Goal: Transaction & Acquisition: Purchase product/service

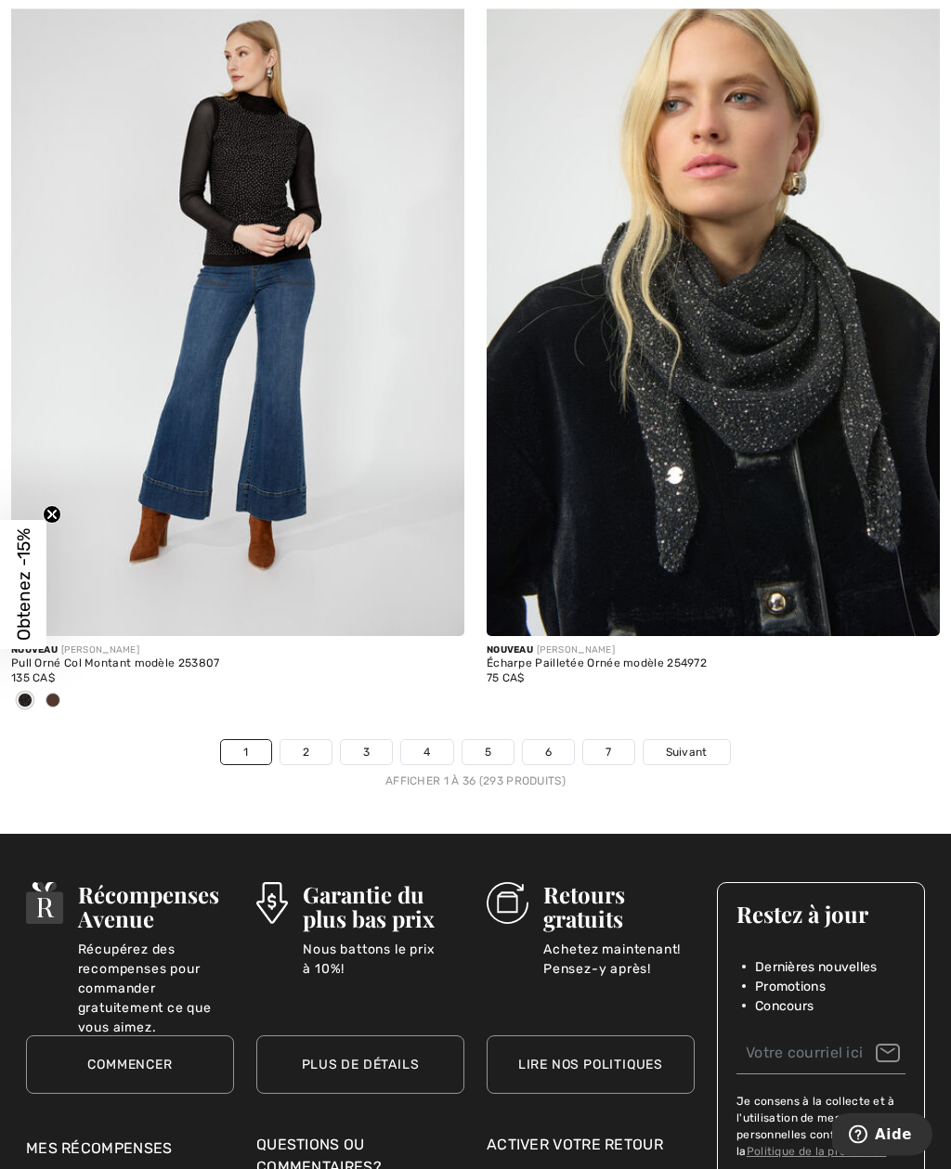
scroll to position [13696, 0]
click at [300, 740] on link "2" at bounding box center [305, 752] width 51 height 24
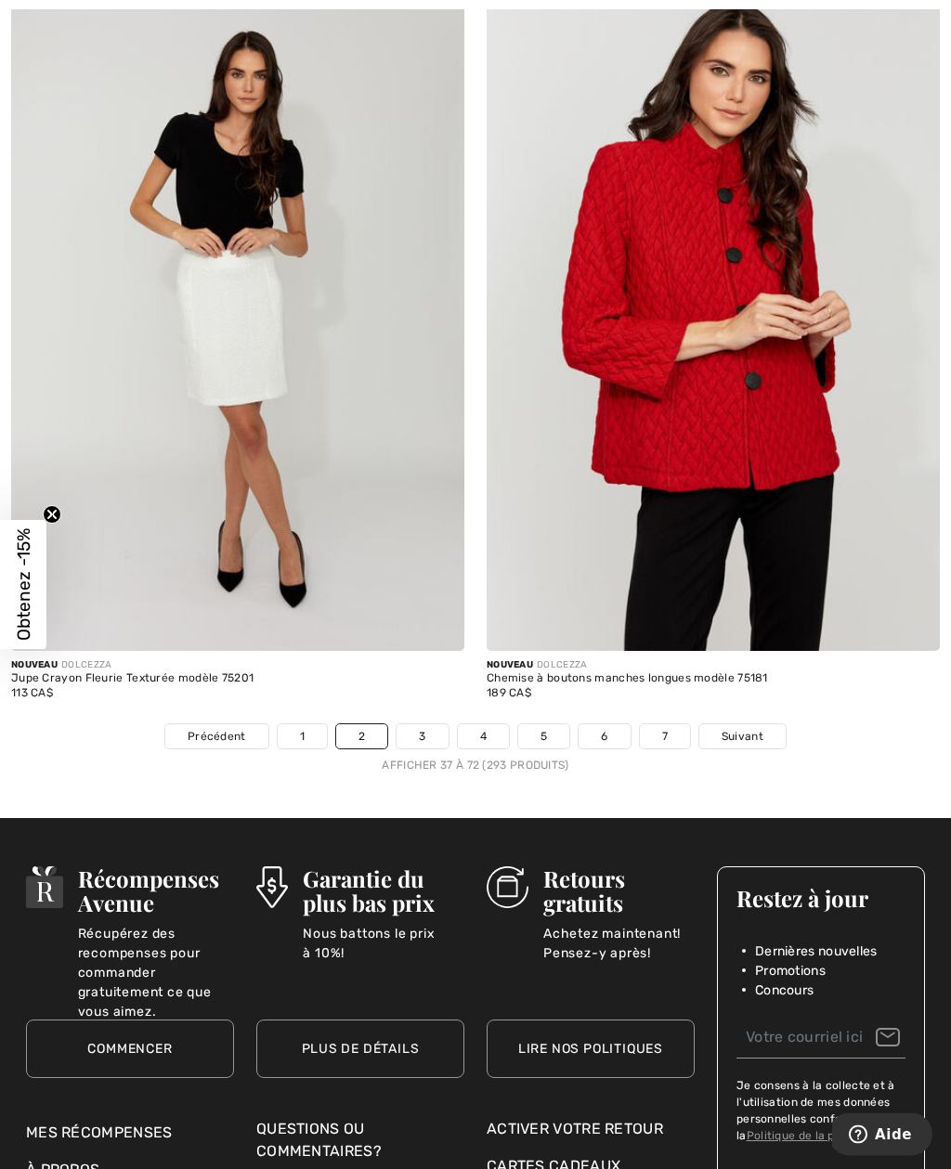
scroll to position [13712, 0]
click at [423, 726] on link "3" at bounding box center [421, 736] width 51 height 24
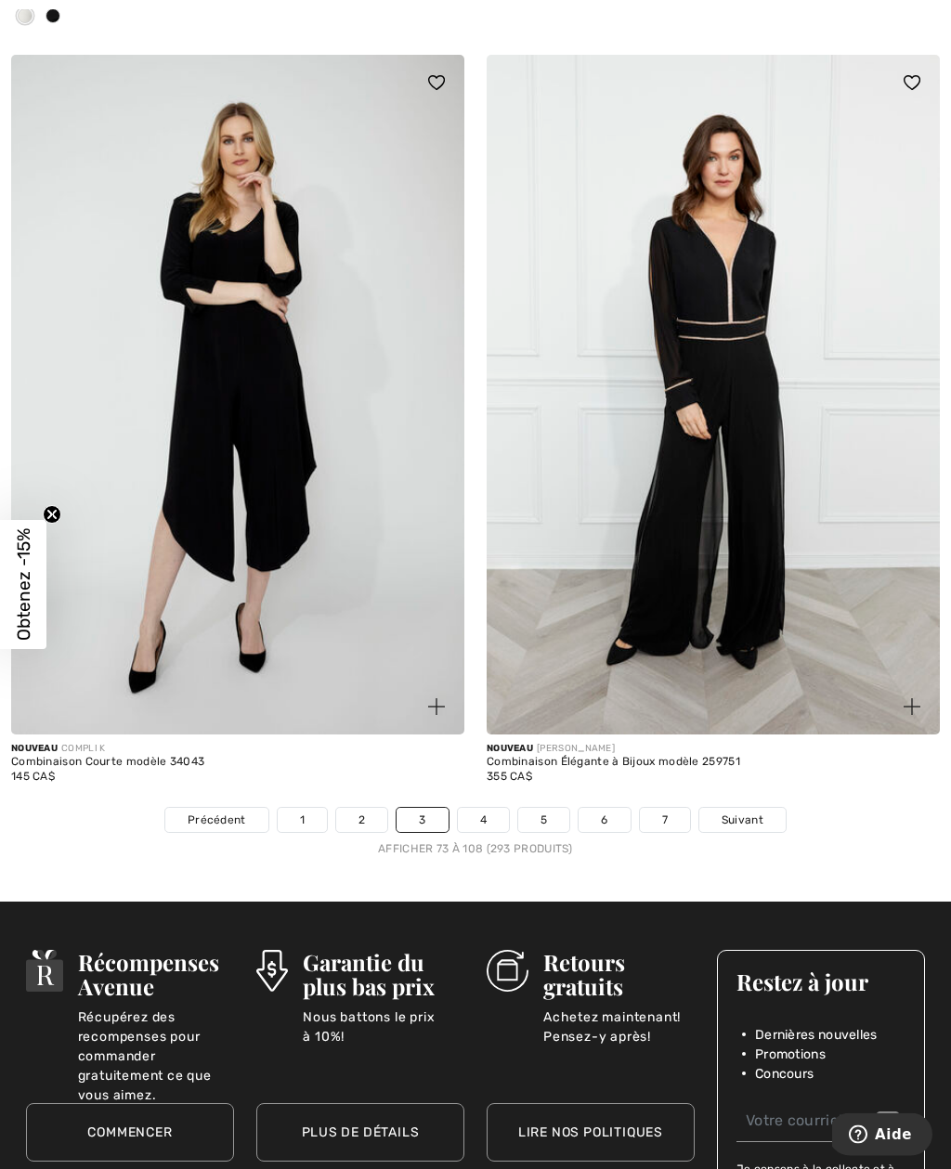
scroll to position [13629, 0]
click at [485, 808] on link "4" at bounding box center [483, 820] width 51 height 24
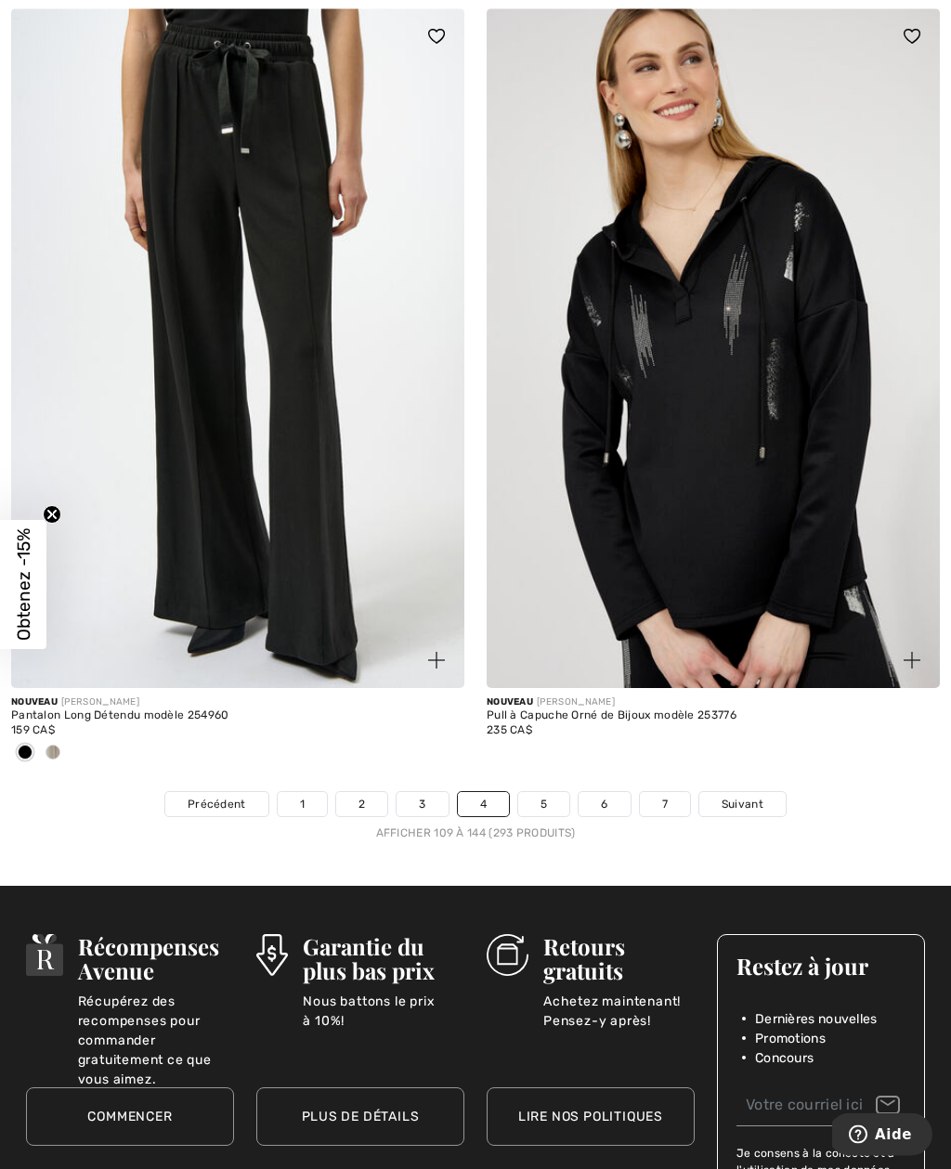
scroll to position [13736, 0]
click at [547, 792] on link "5" at bounding box center [543, 804] width 51 height 24
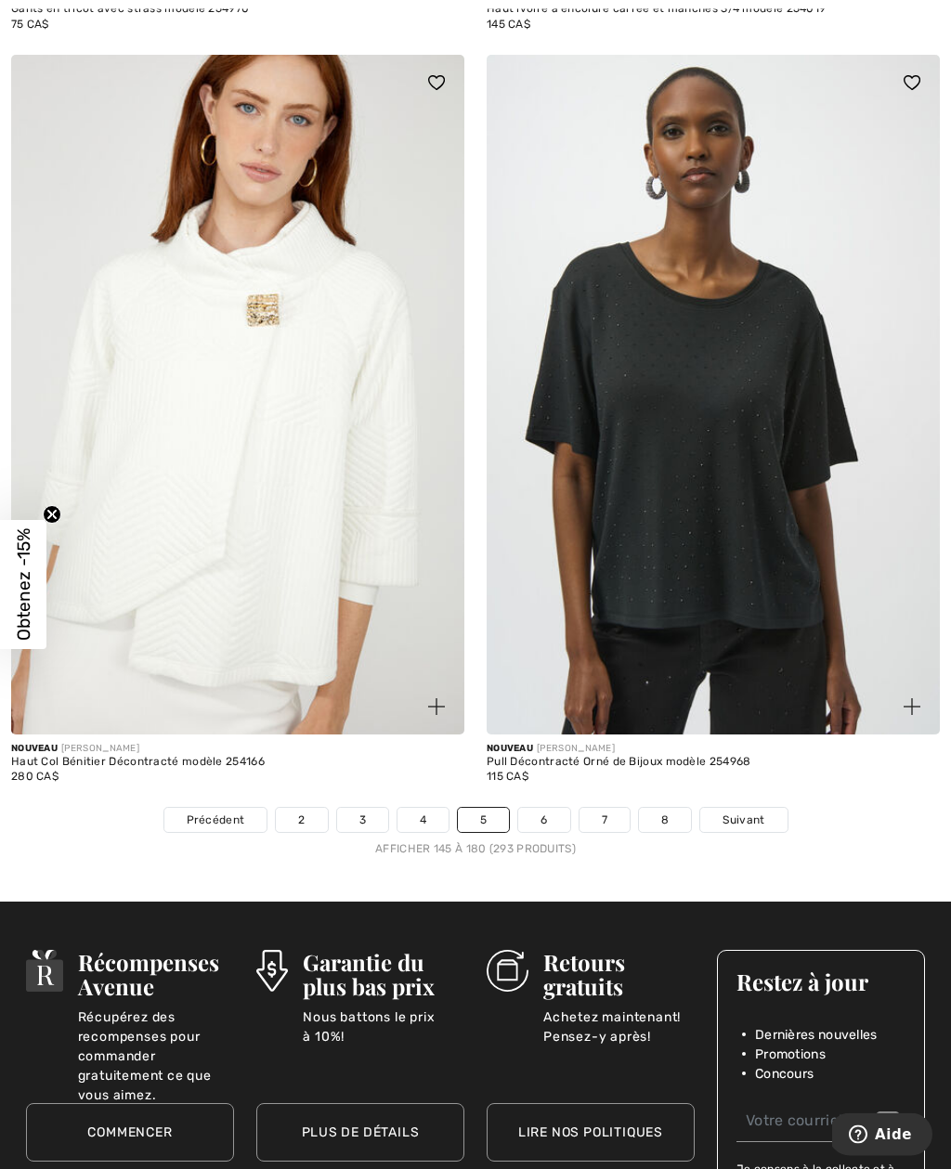
scroll to position [13537, 0]
click at [549, 808] on link "6" at bounding box center [543, 820] width 51 height 24
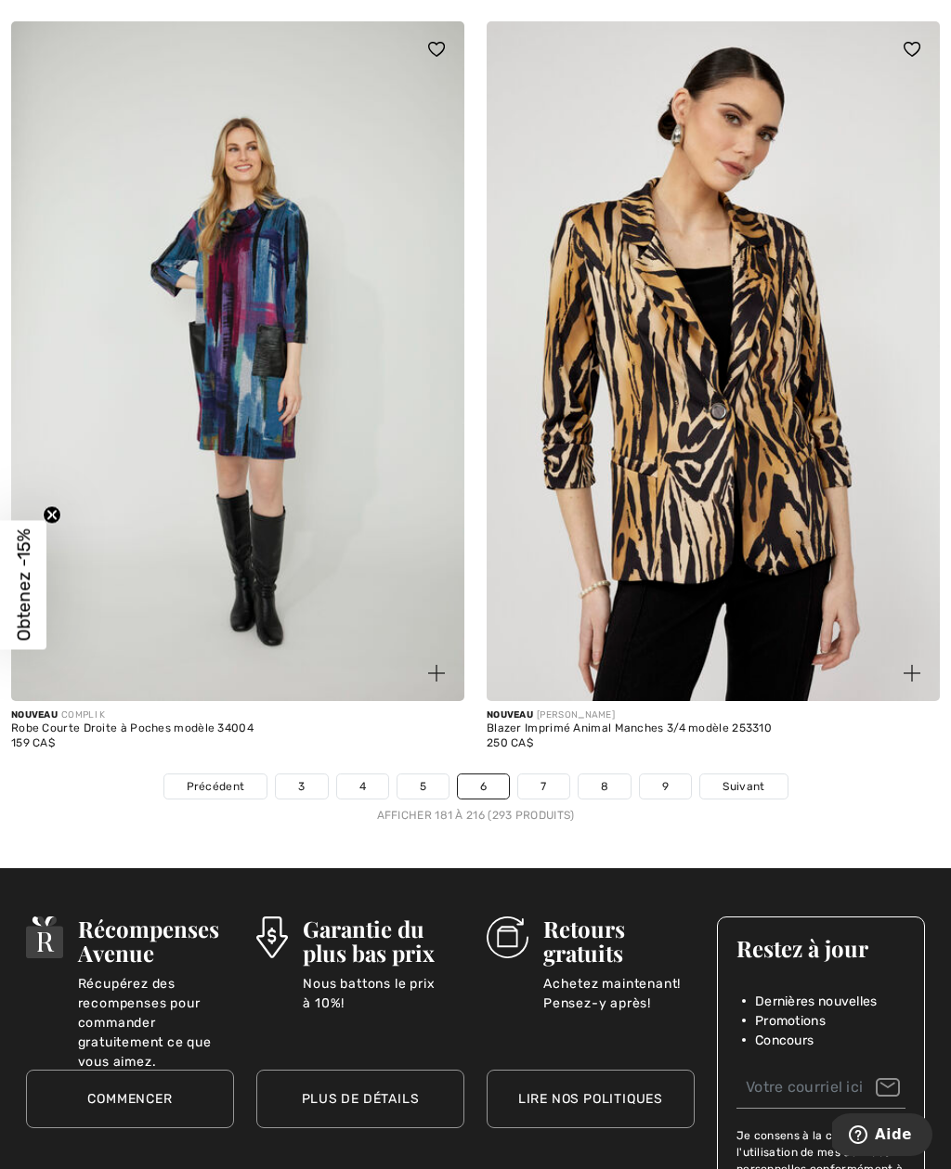
scroll to position [13599, 0]
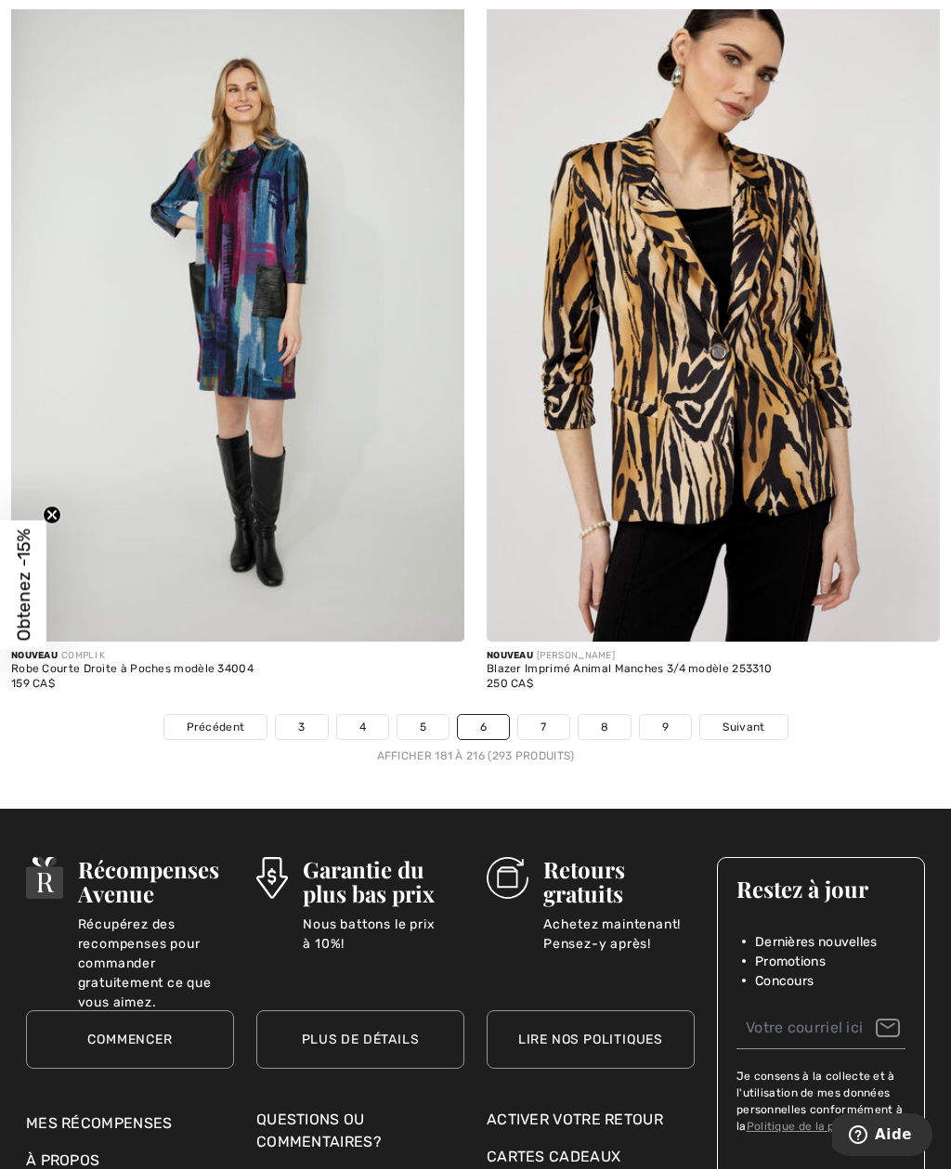
click at [543, 720] on link "7" at bounding box center [543, 727] width 50 height 24
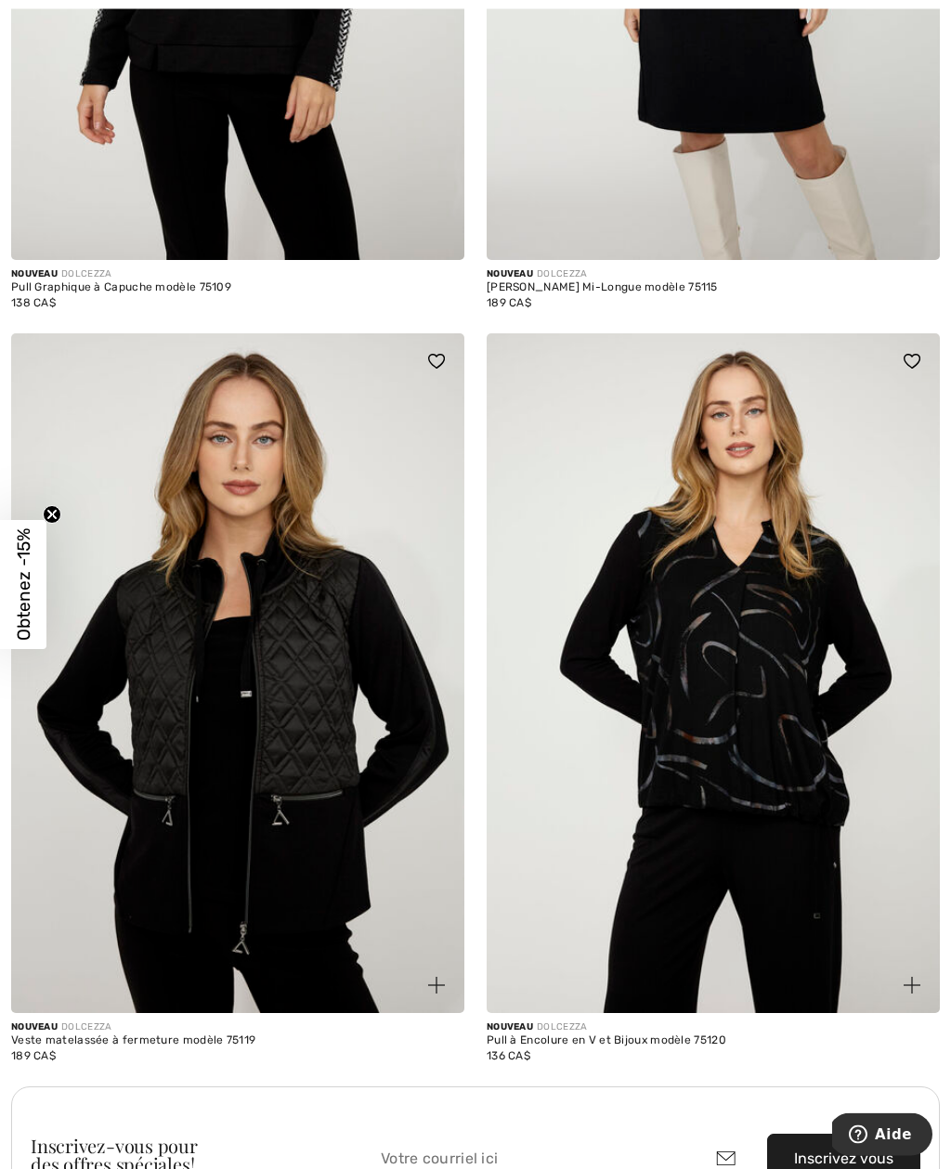
scroll to position [8387, 0]
click at [406, 908] on img at bounding box center [237, 673] width 453 height 680
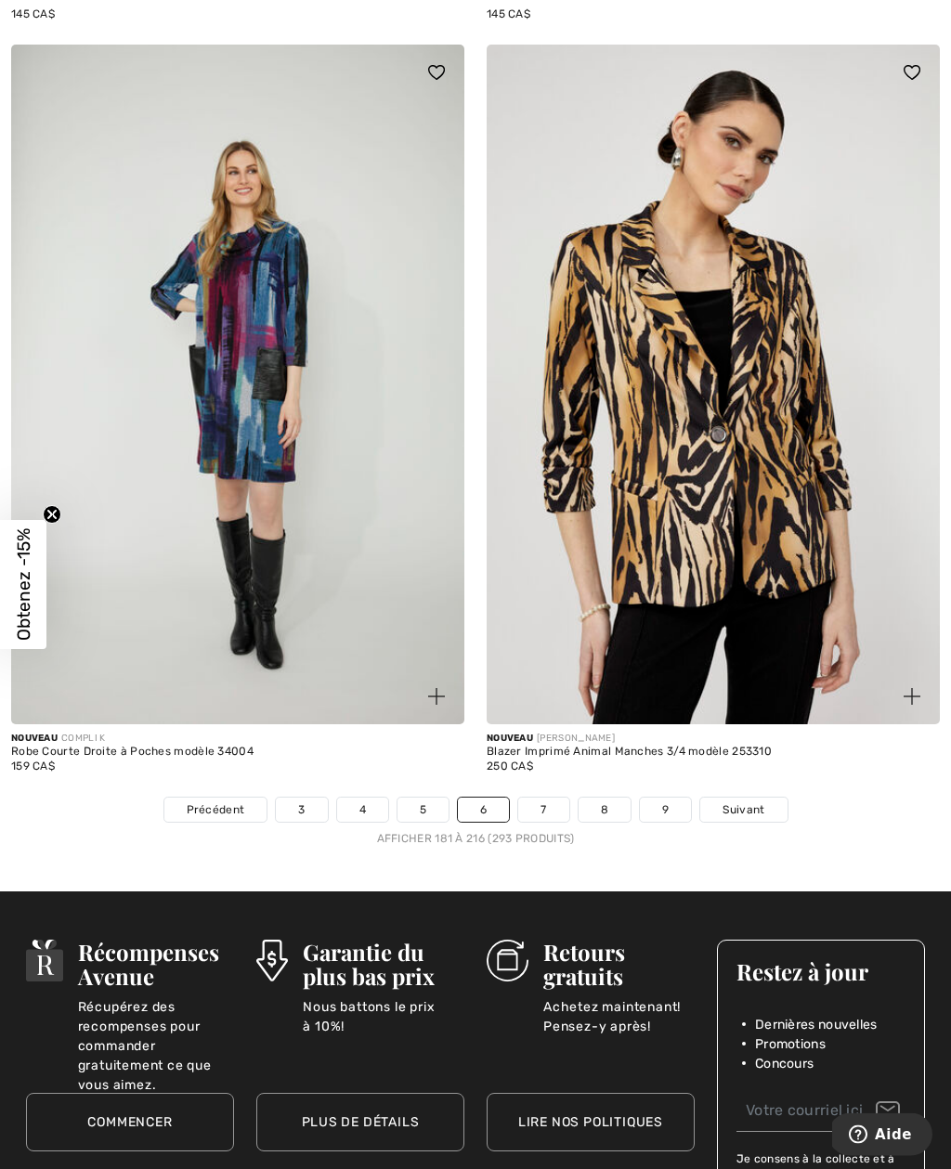
scroll to position [13524, 0]
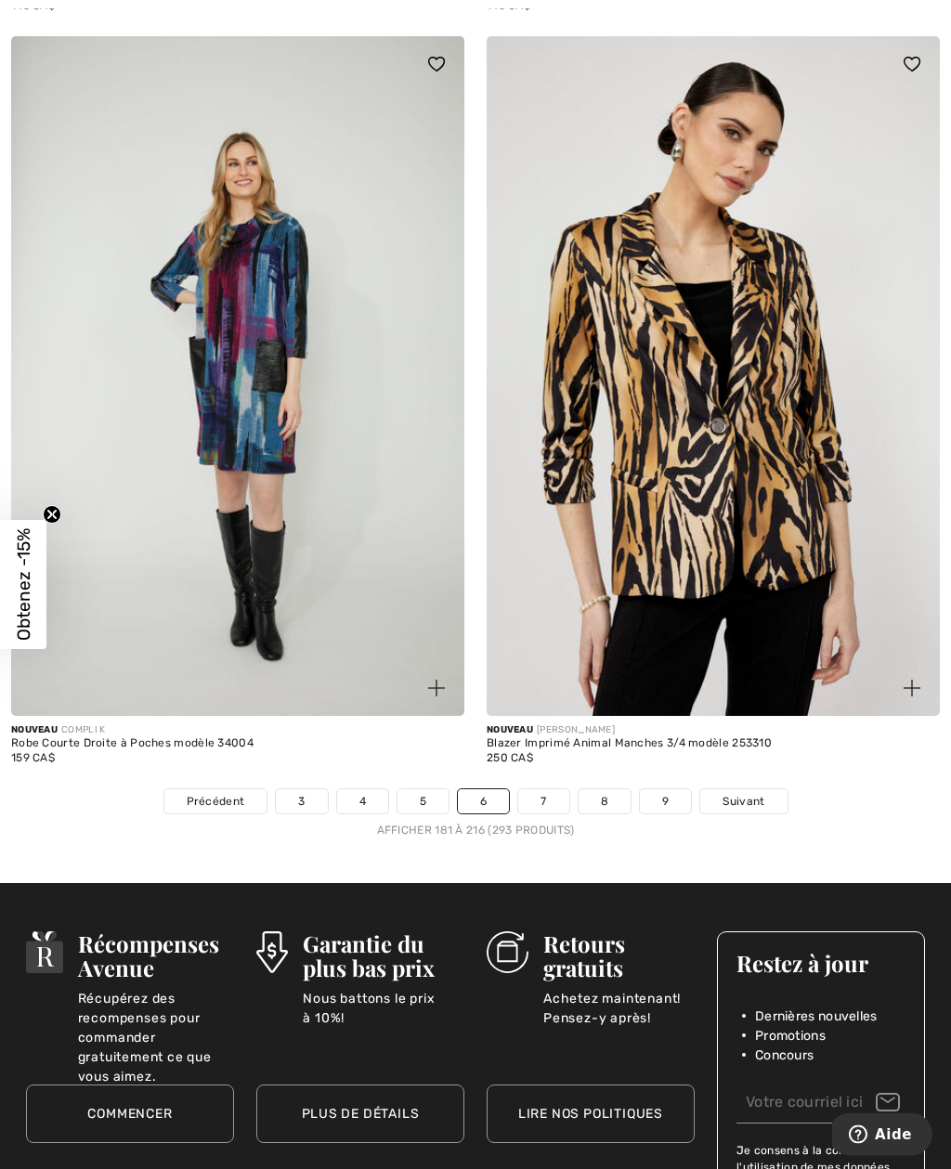
click at [550, 790] on link "7" at bounding box center [543, 802] width 50 height 24
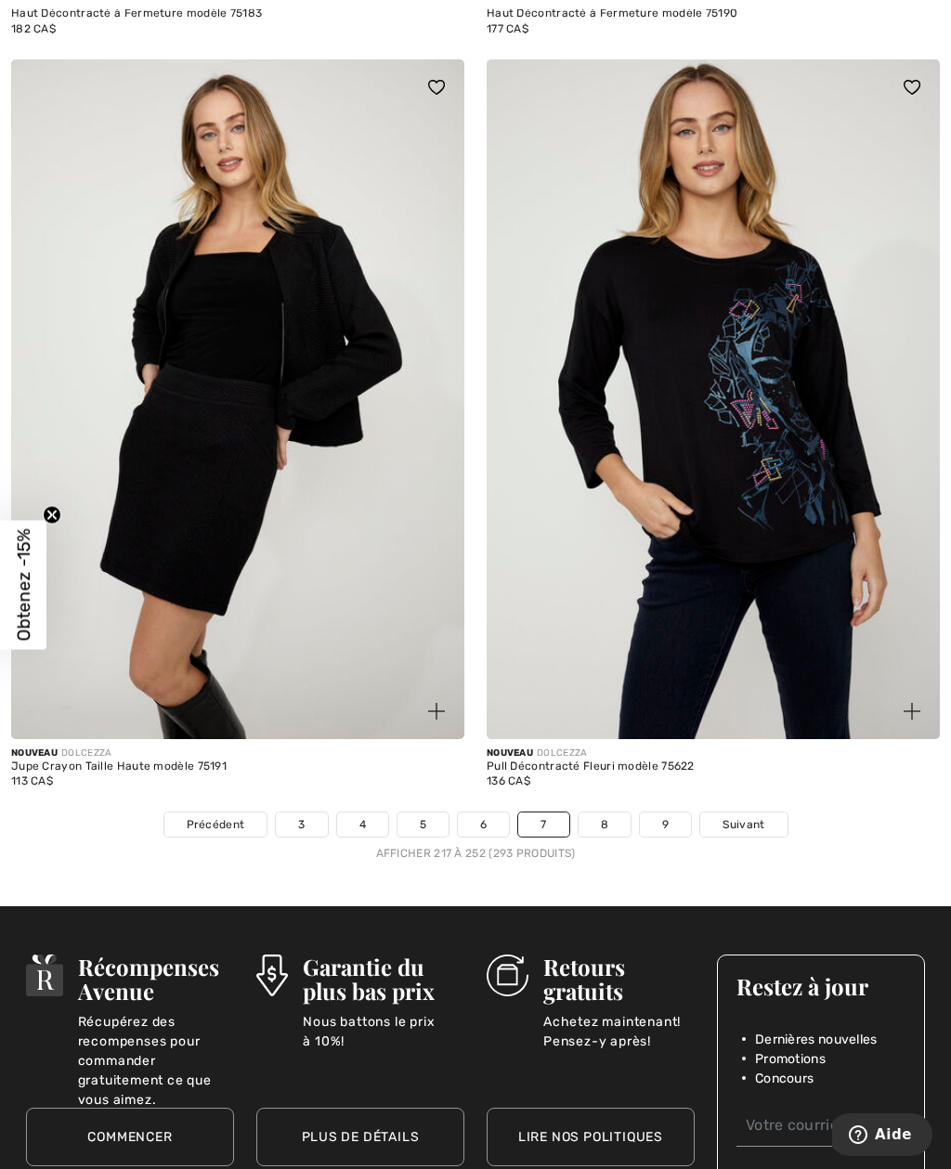
scroll to position [13409, 0]
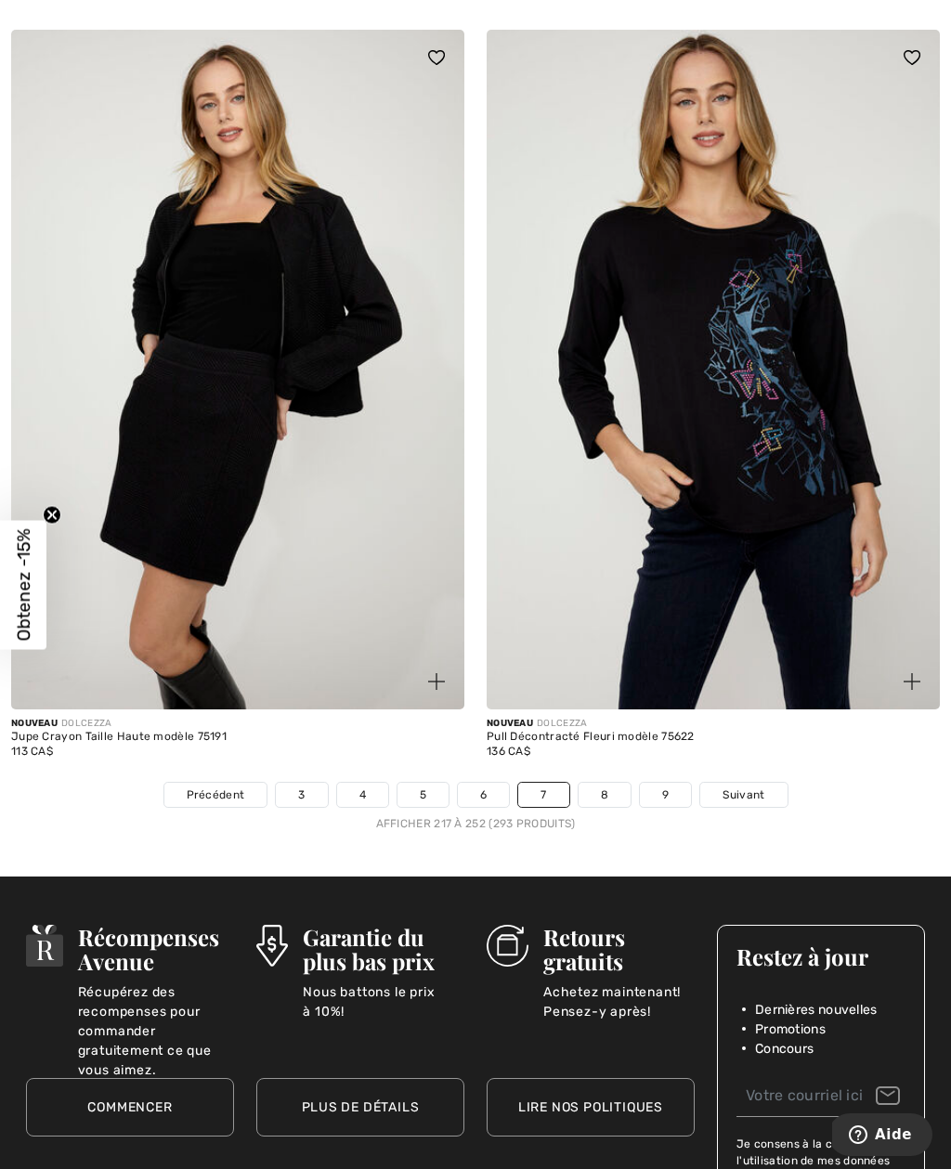
click at [601, 783] on link "8" at bounding box center [604, 795] width 52 height 24
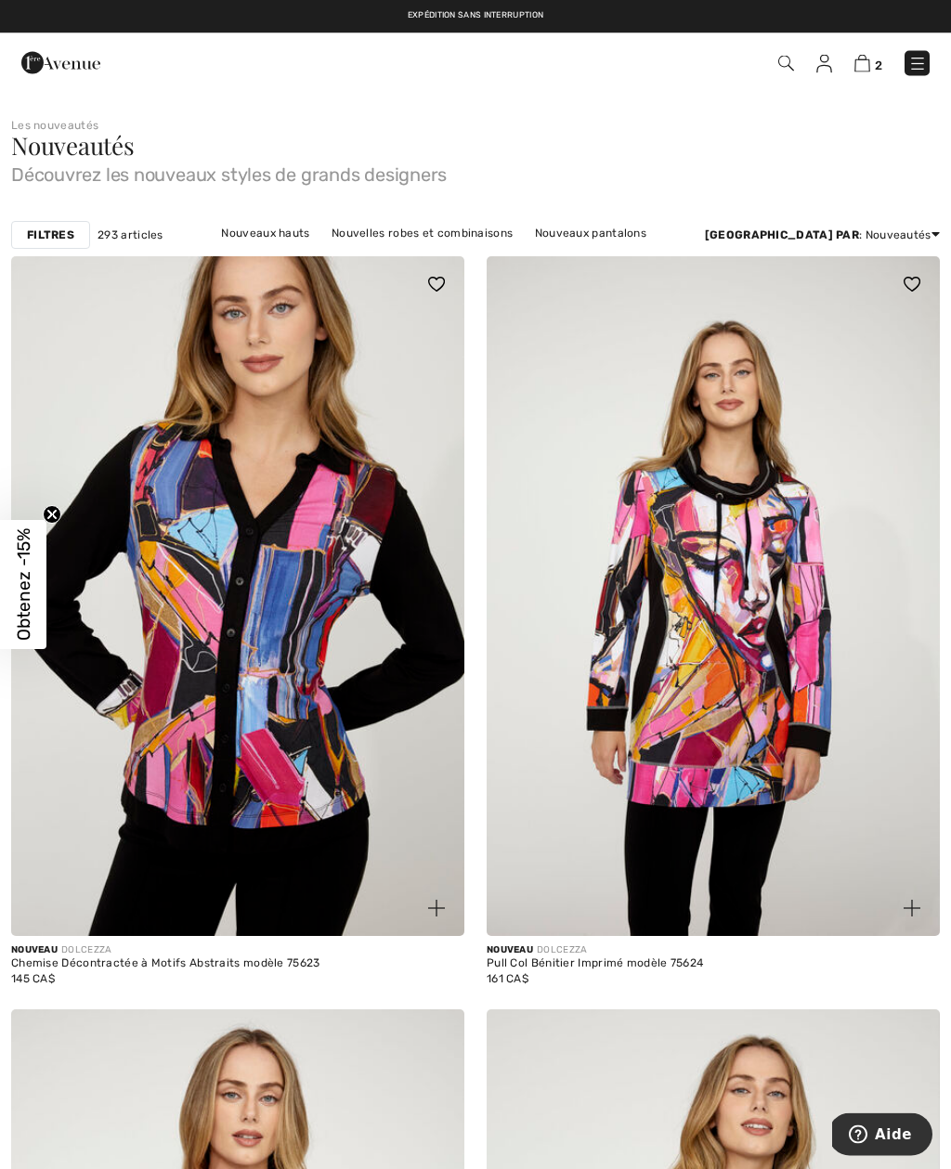
scroll to position [6, 0]
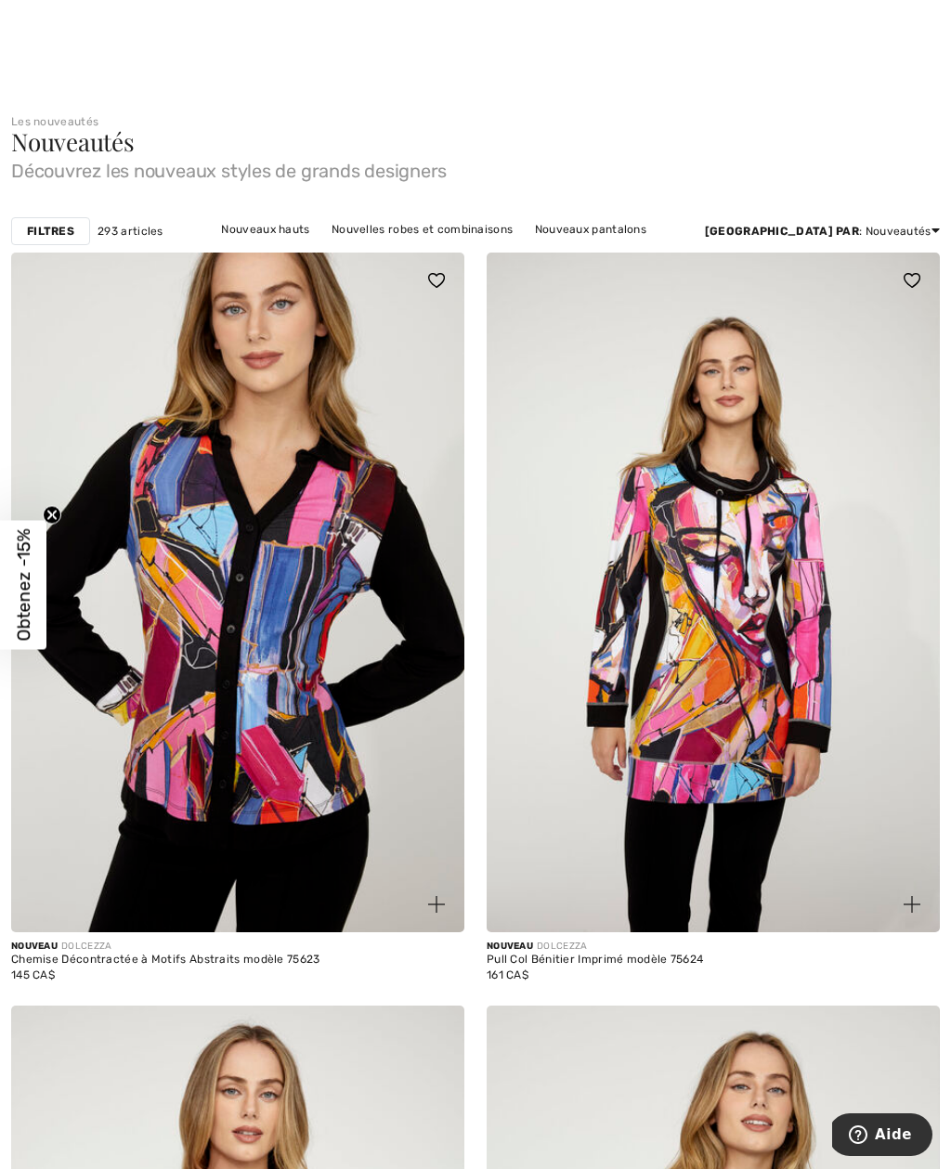
click at [375, 817] on img at bounding box center [237, 593] width 453 height 680
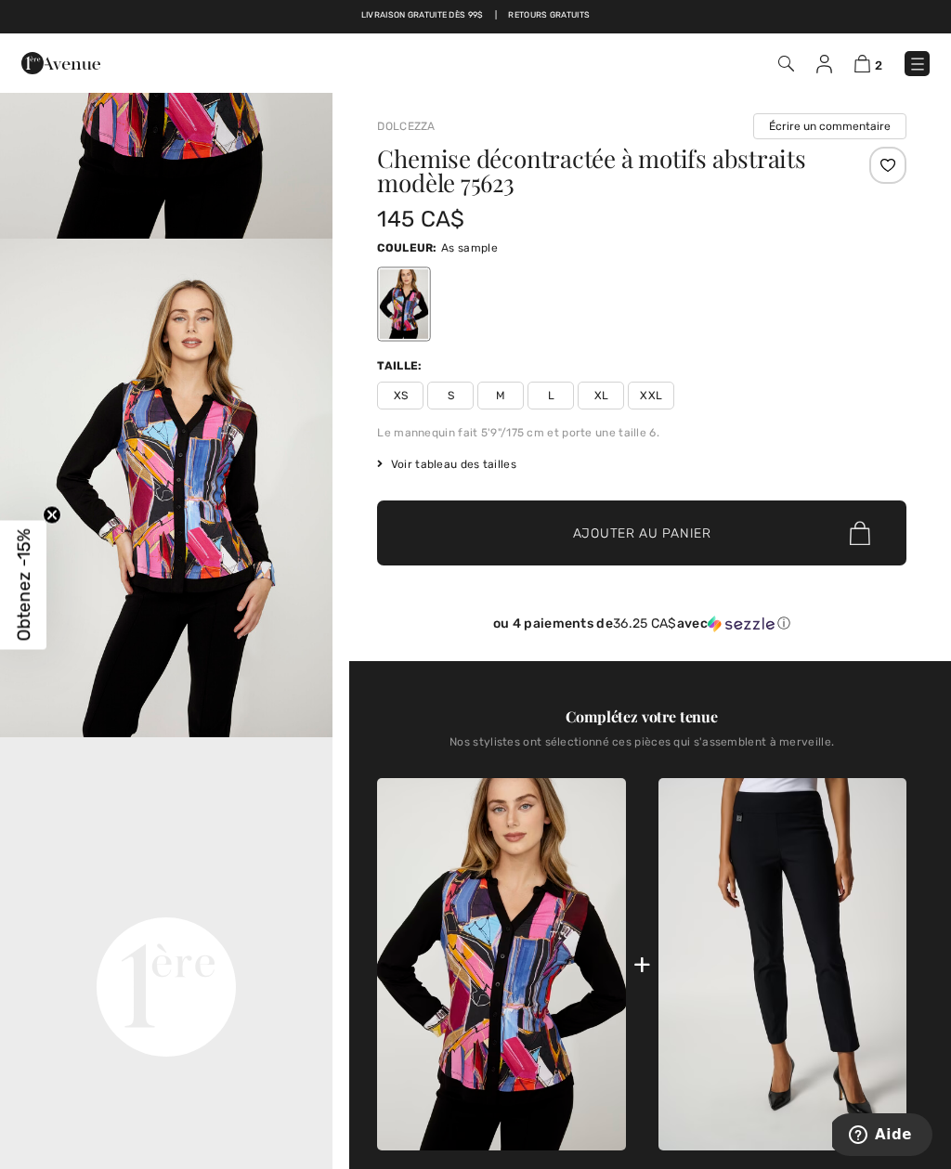
click at [595, 405] on span "XL" at bounding box center [600, 396] width 46 height 28
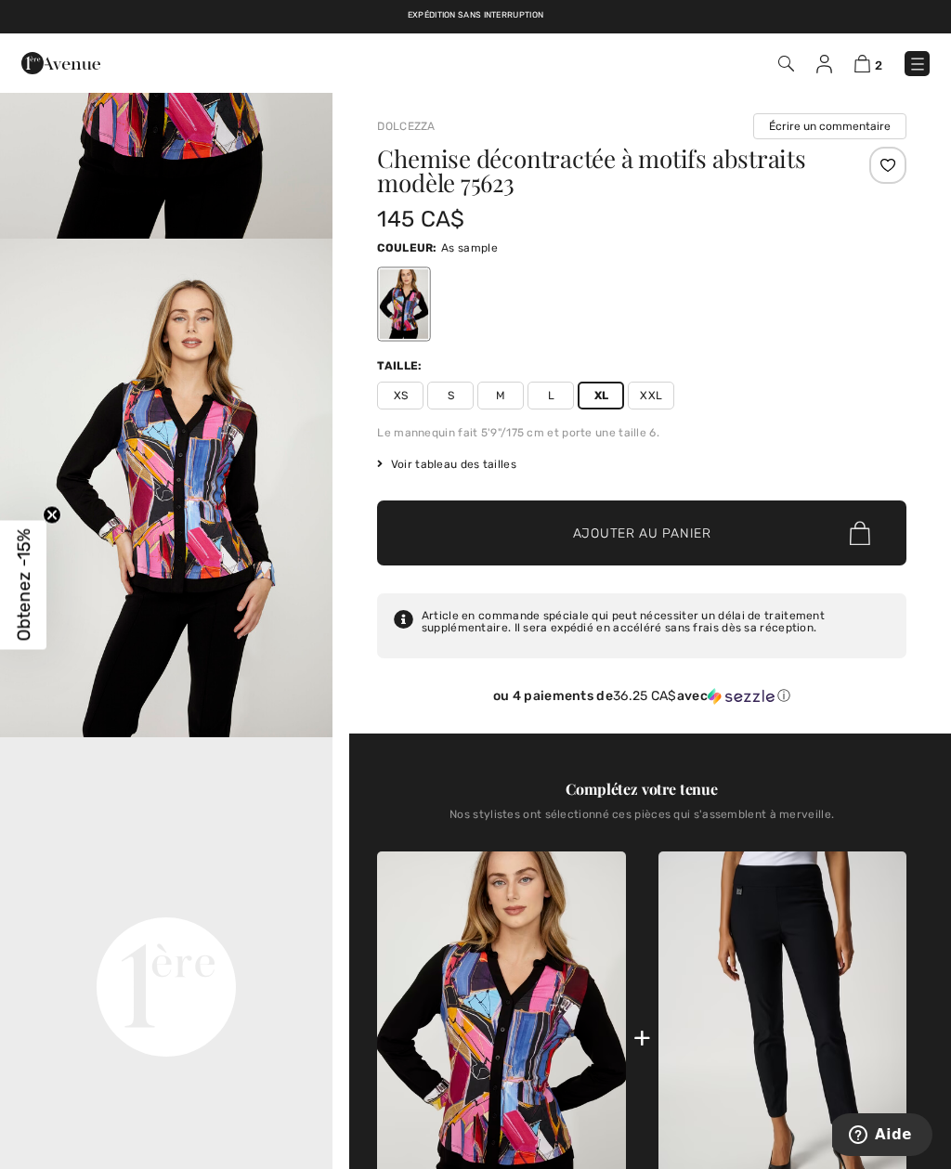
click at [867, 57] on img at bounding box center [862, 64] width 16 height 18
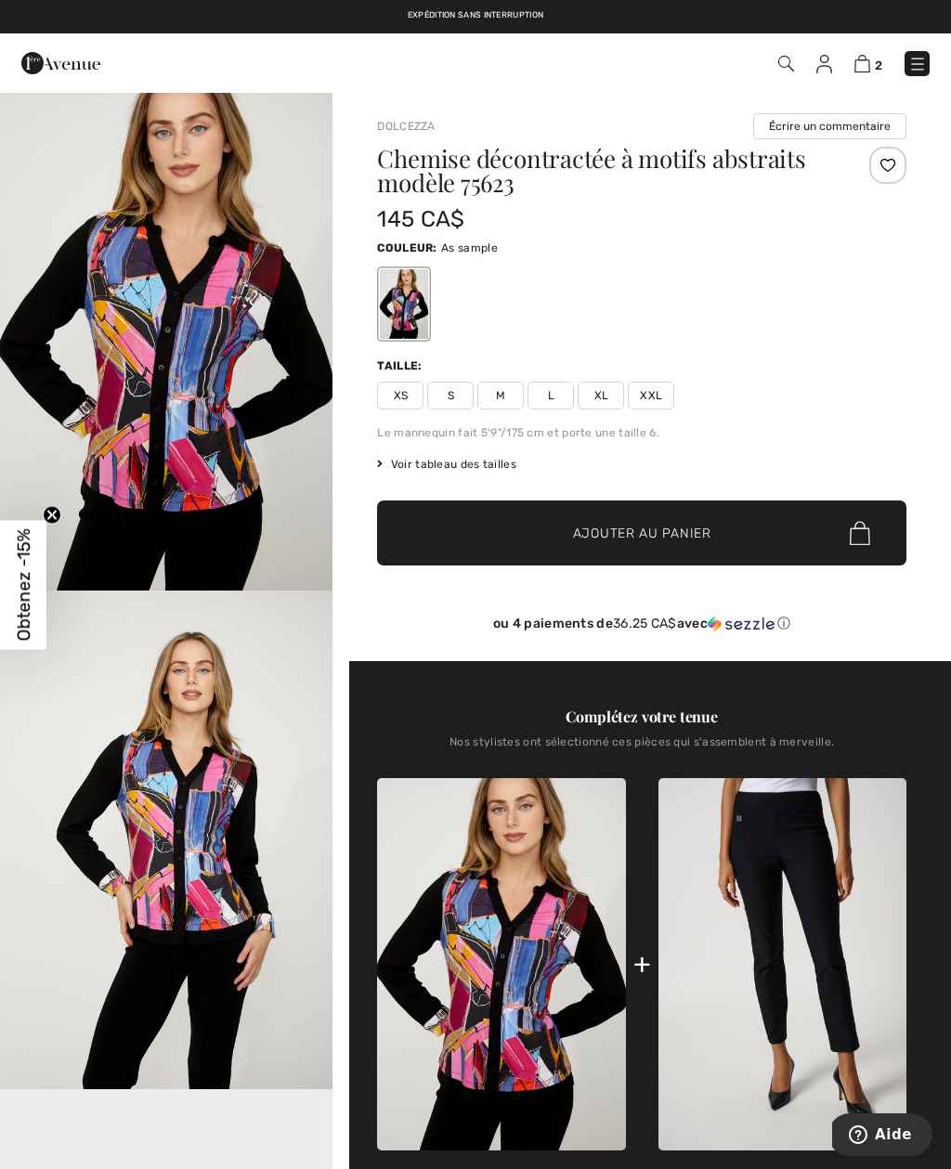
click at [605, 402] on span "XL" at bounding box center [600, 396] width 46 height 28
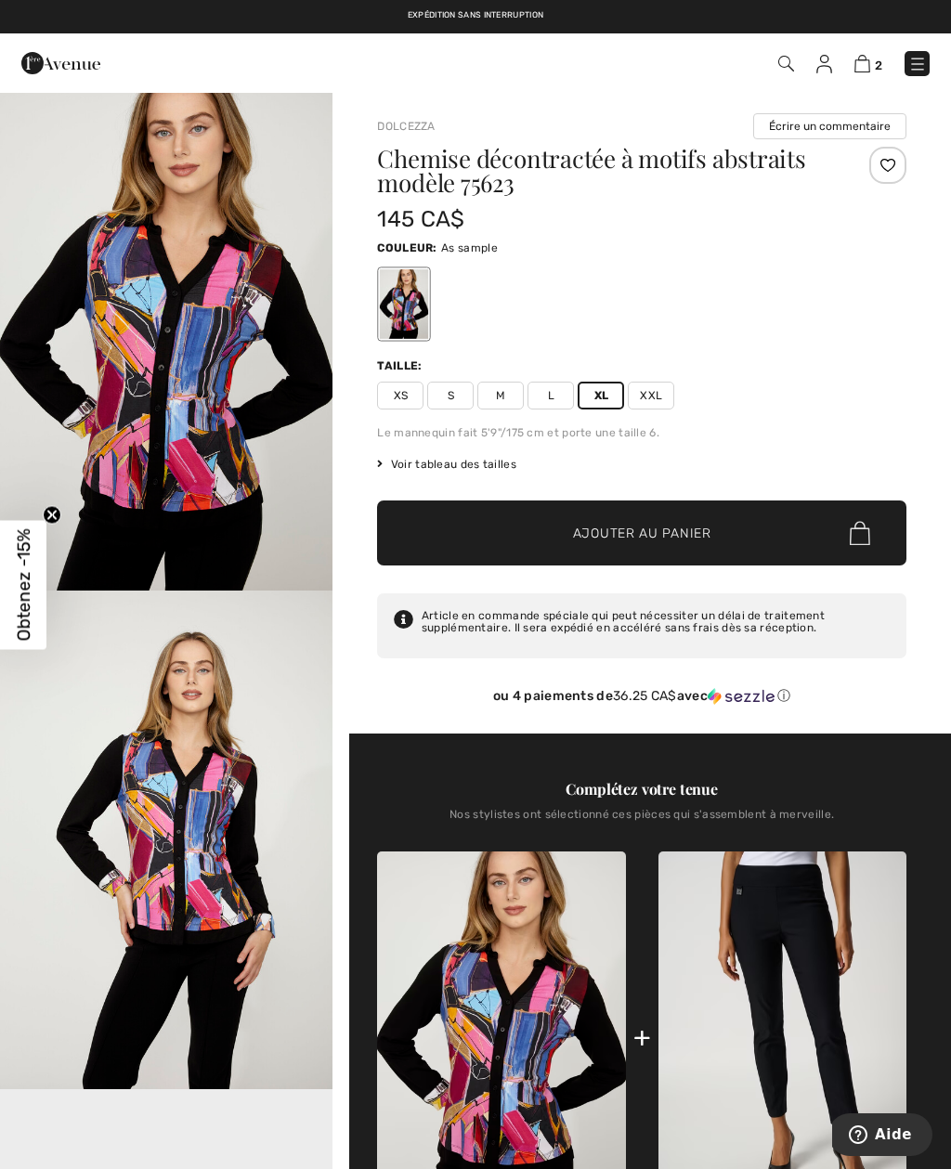
click at [750, 550] on span "✔ Ajouté au panier Ajouter au panier" at bounding box center [641, 532] width 529 height 65
click at [870, 61] on img at bounding box center [862, 64] width 16 height 18
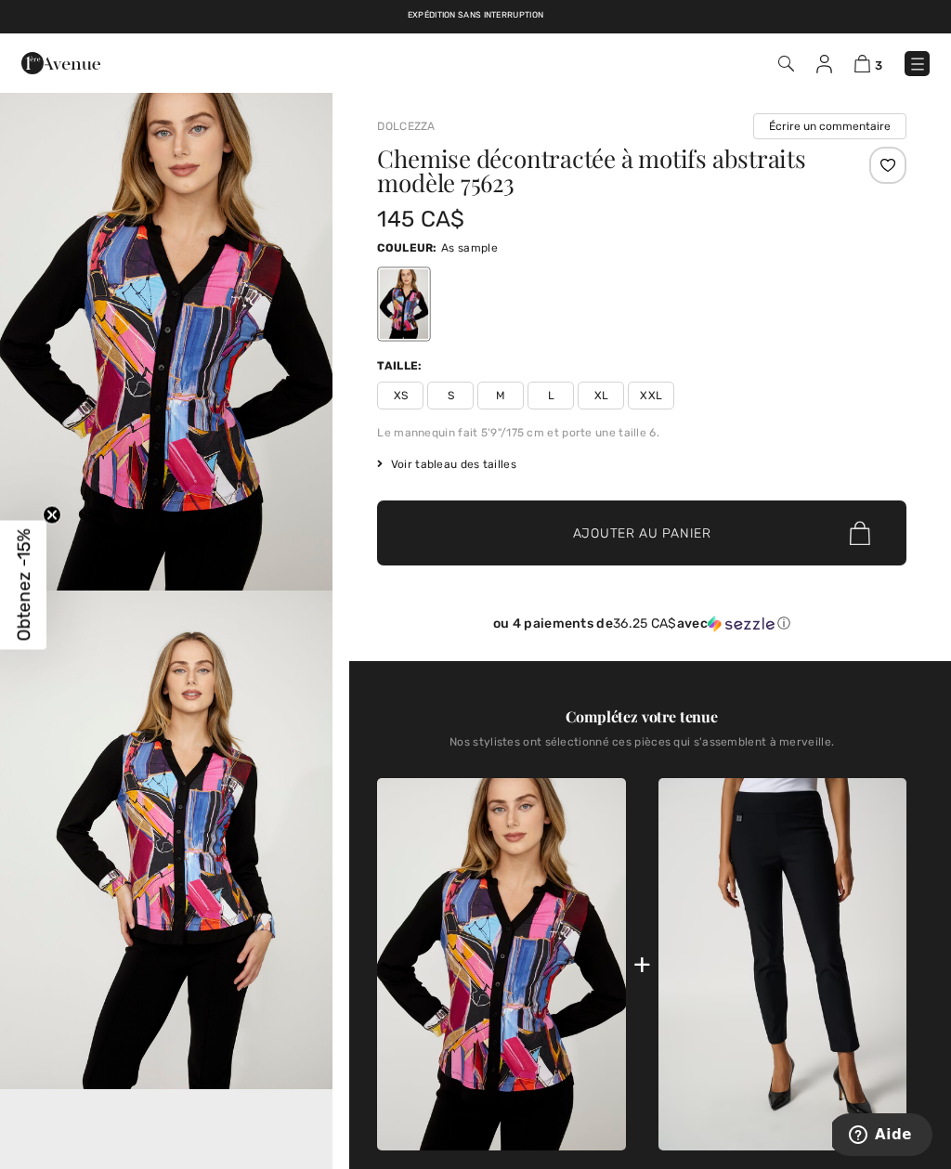
click at [39, 546] on span "Obtenez -15%" at bounding box center [23, 584] width 46 height 129
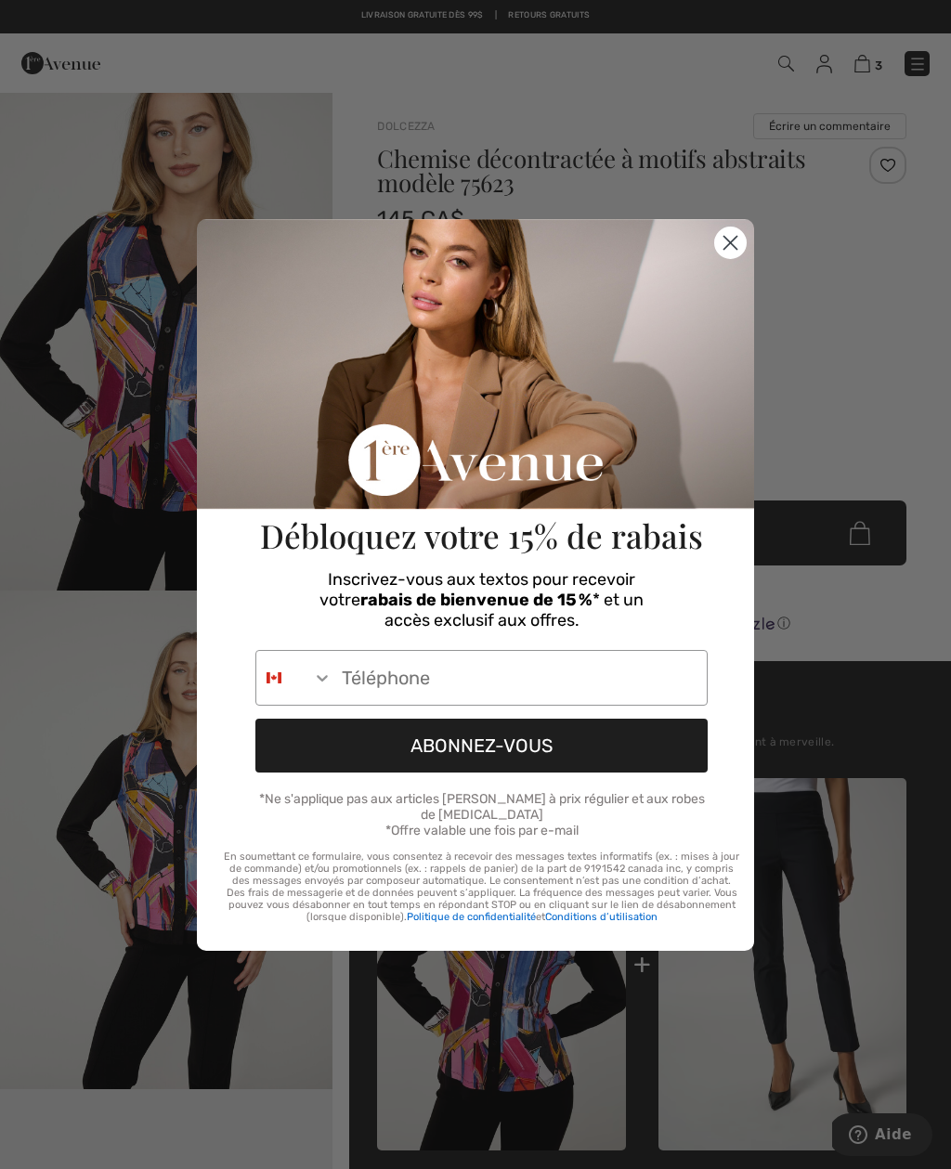
click at [324, 679] on icon "Search Countries" at bounding box center [322, 677] width 19 height 19
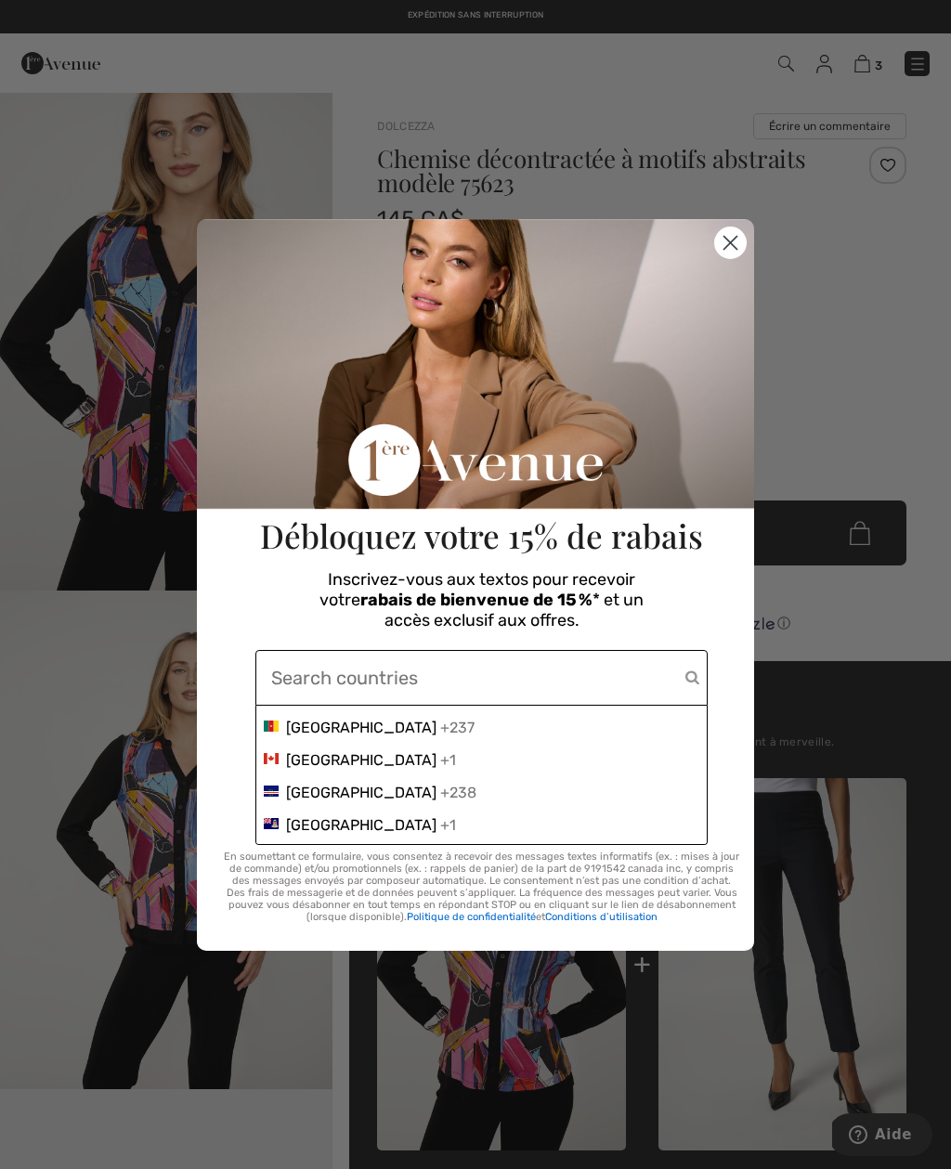
scroll to position [1171, 0]
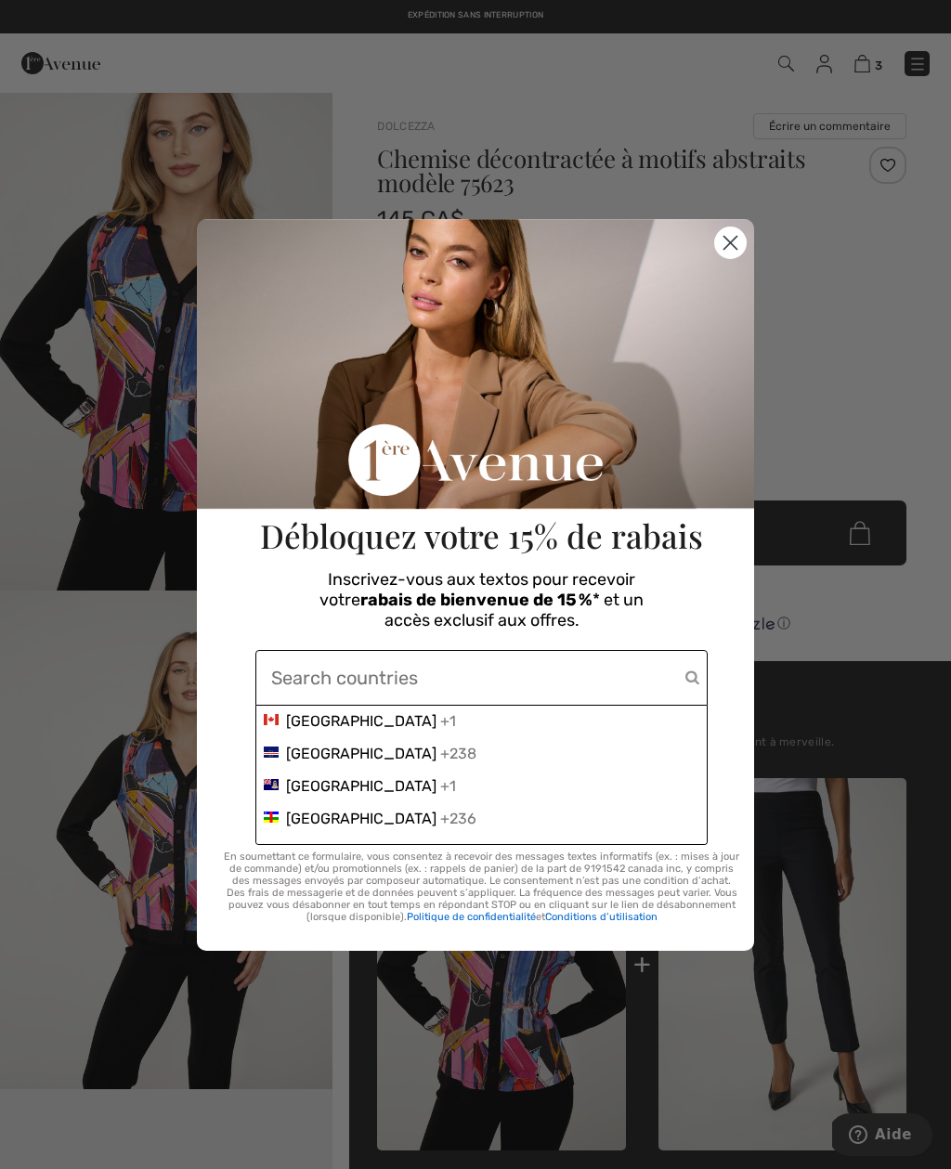
click at [331, 716] on span "Canada" at bounding box center [361, 721] width 150 height 18
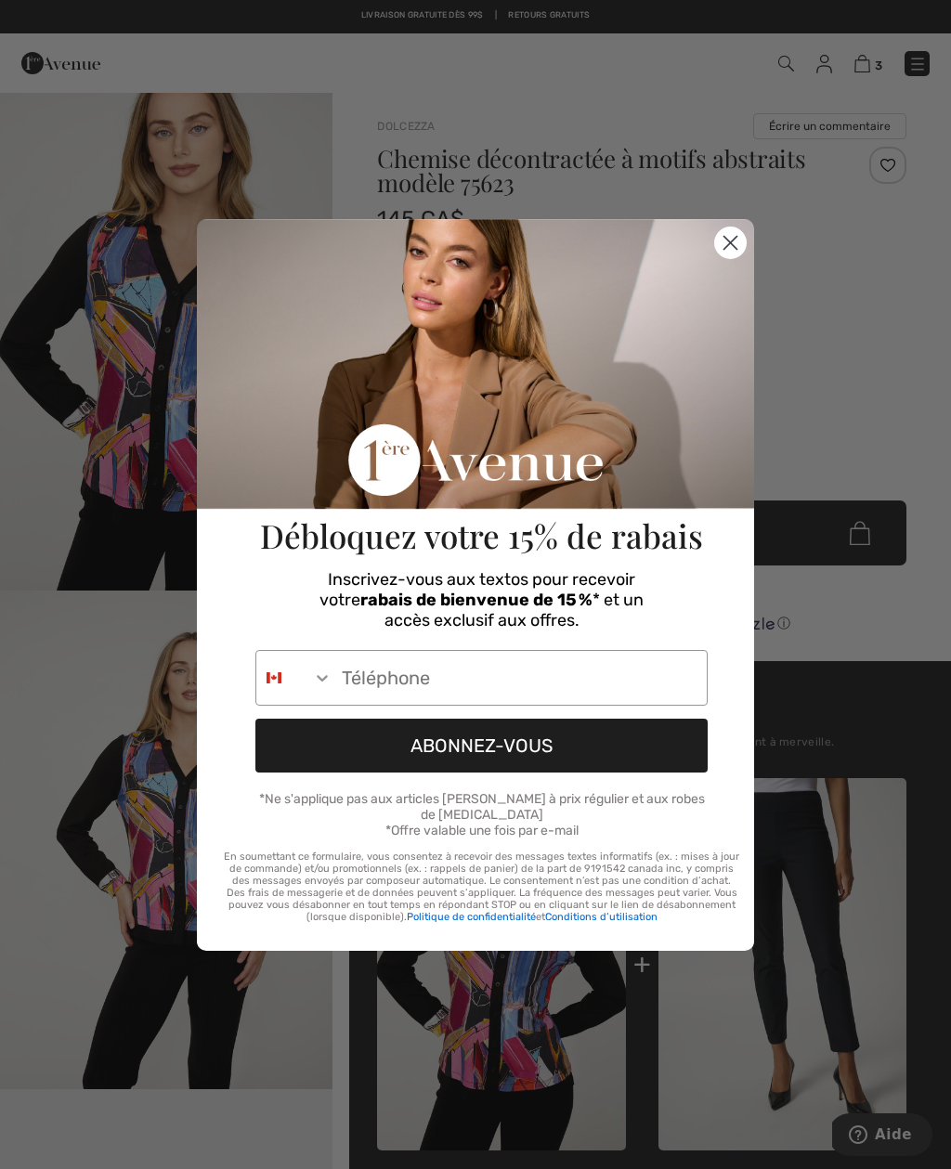
click at [339, 671] on input "Phone Number" at bounding box center [519, 678] width 374 height 54
type input "819-699-0310"
click at [602, 758] on button "ABONNEZ-VOUS" at bounding box center [481, 746] width 452 height 54
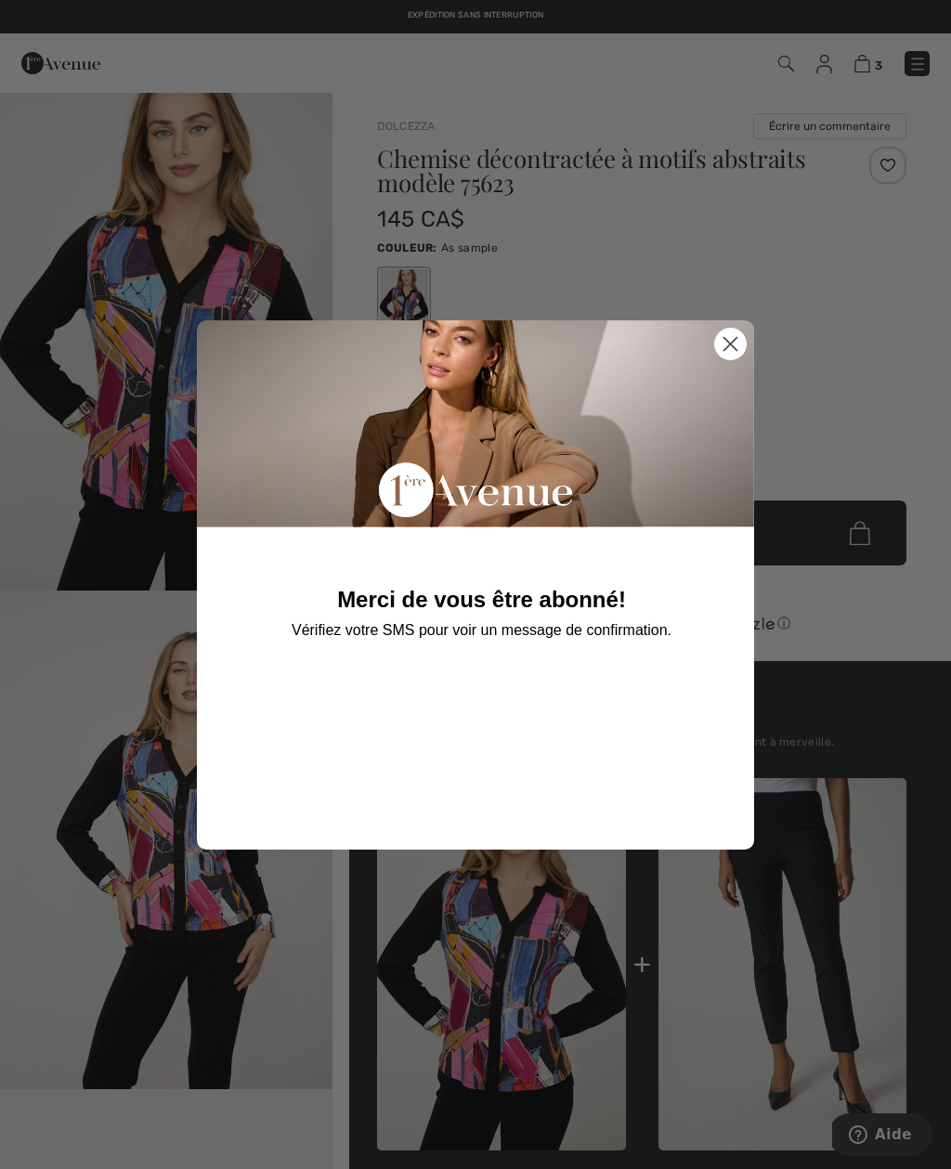
click at [724, 351] on circle "Close dialog" at bounding box center [730, 343] width 31 height 31
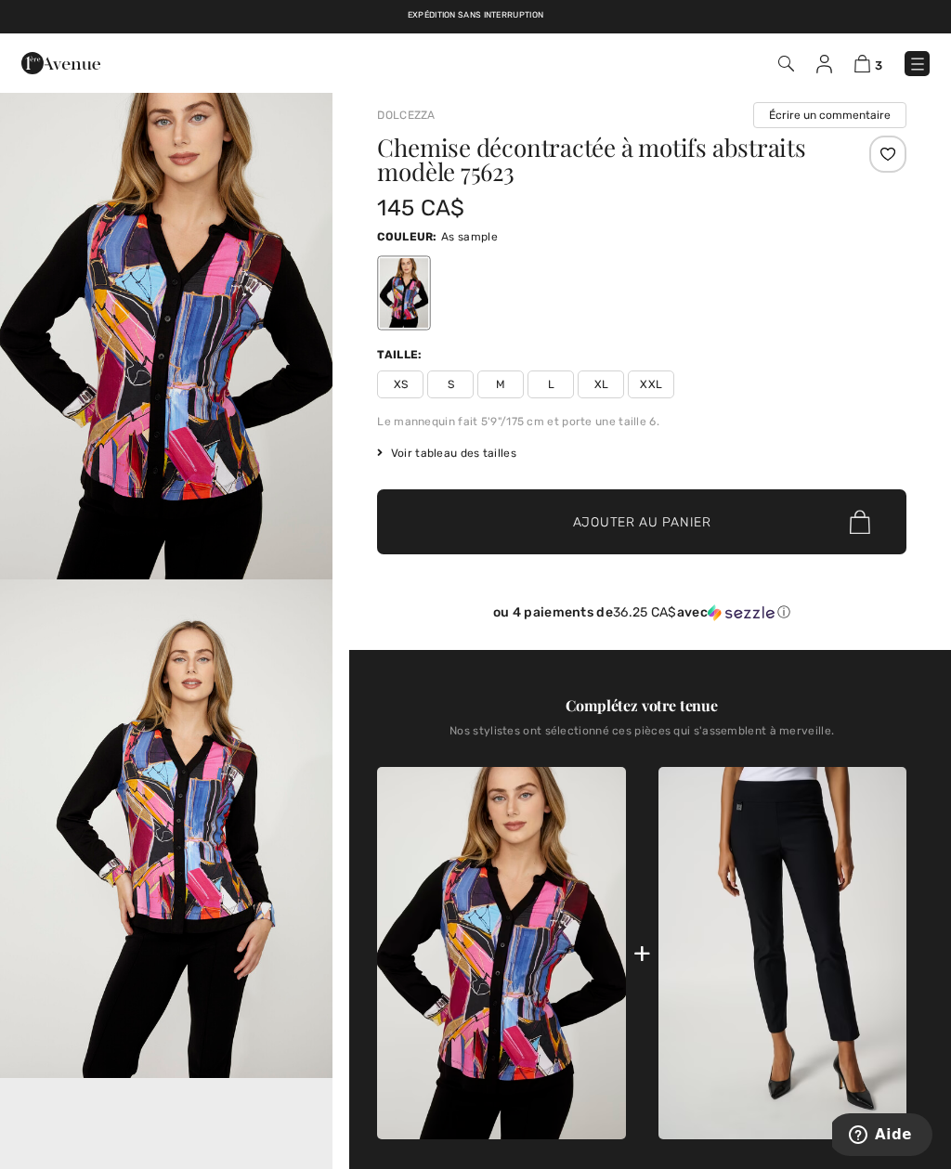
scroll to position [0, 0]
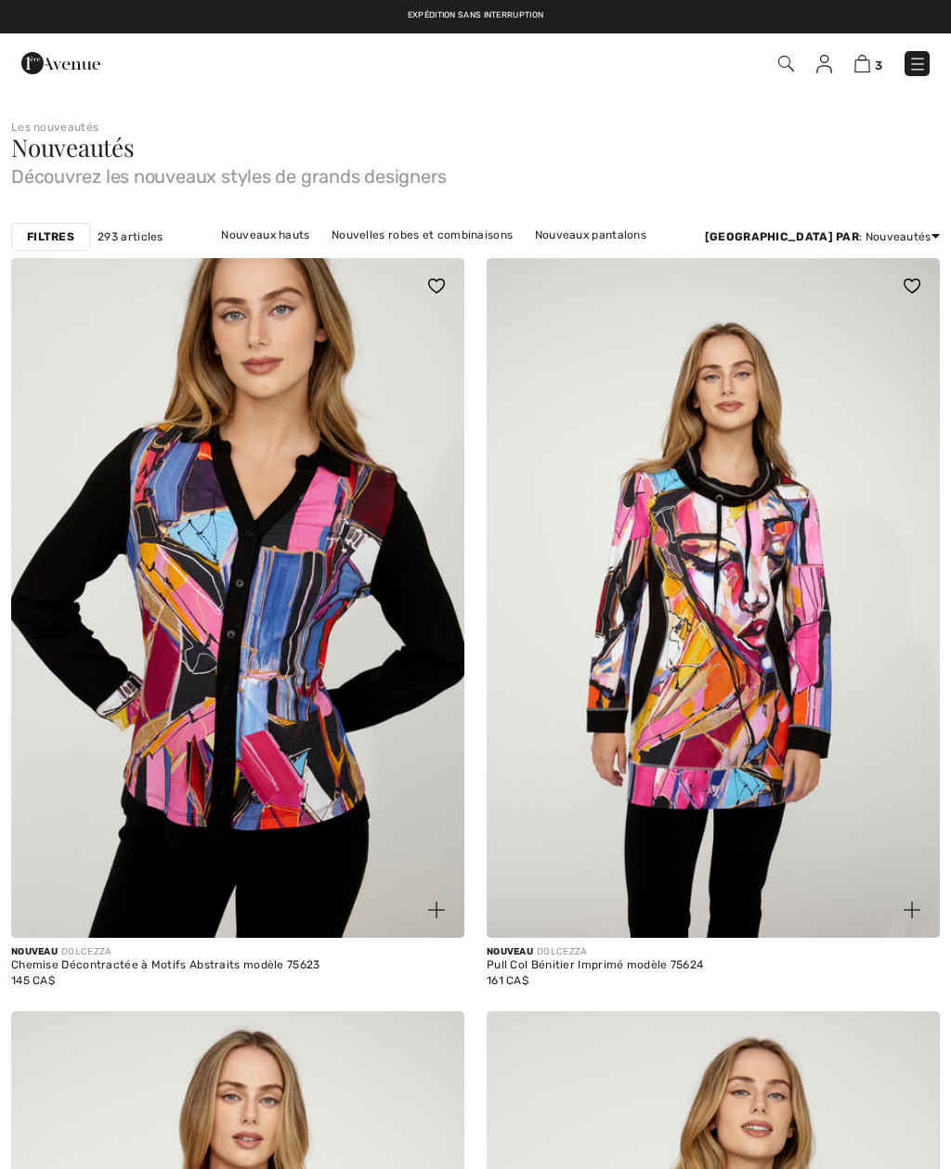
checkbox input "true"
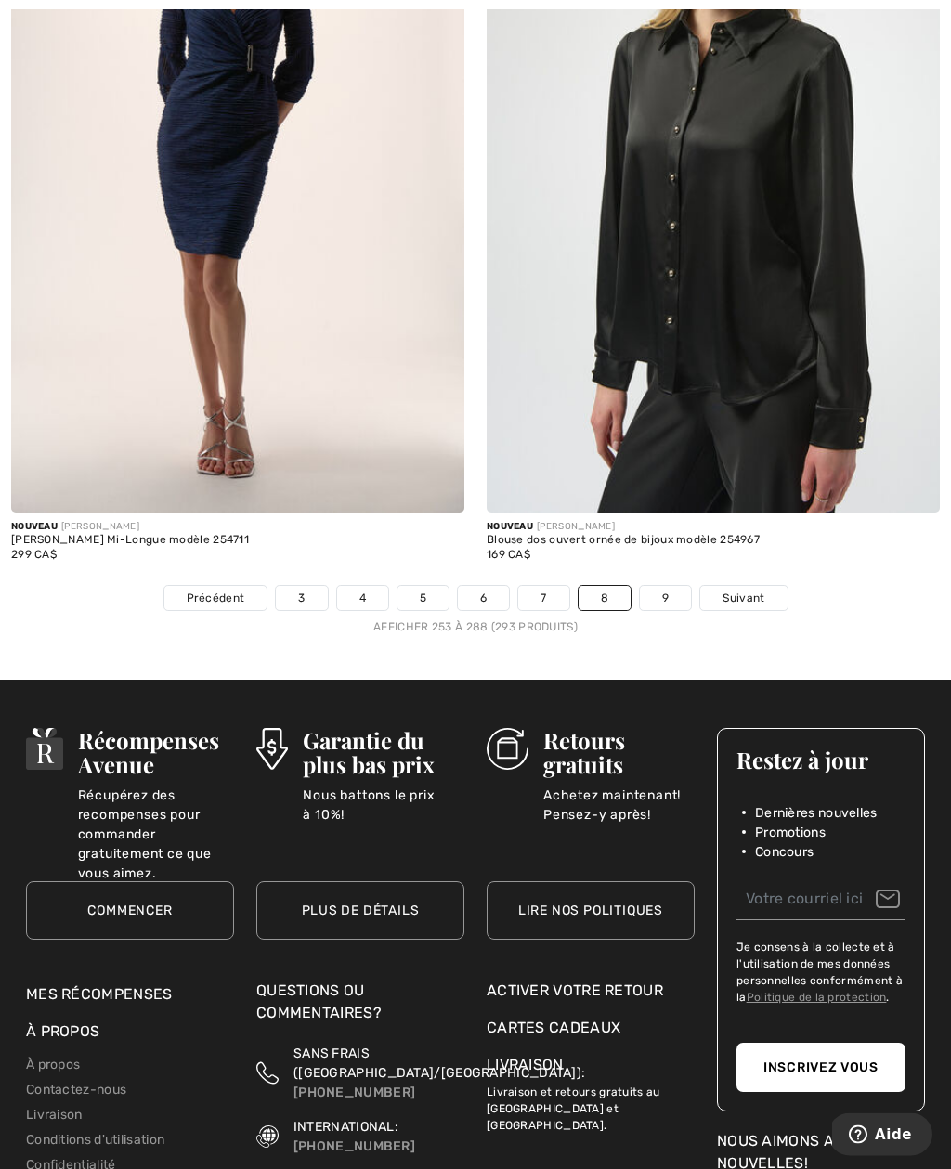
scroll to position [13667, 0]
click at [654, 586] on link "9" at bounding box center [665, 598] width 51 height 24
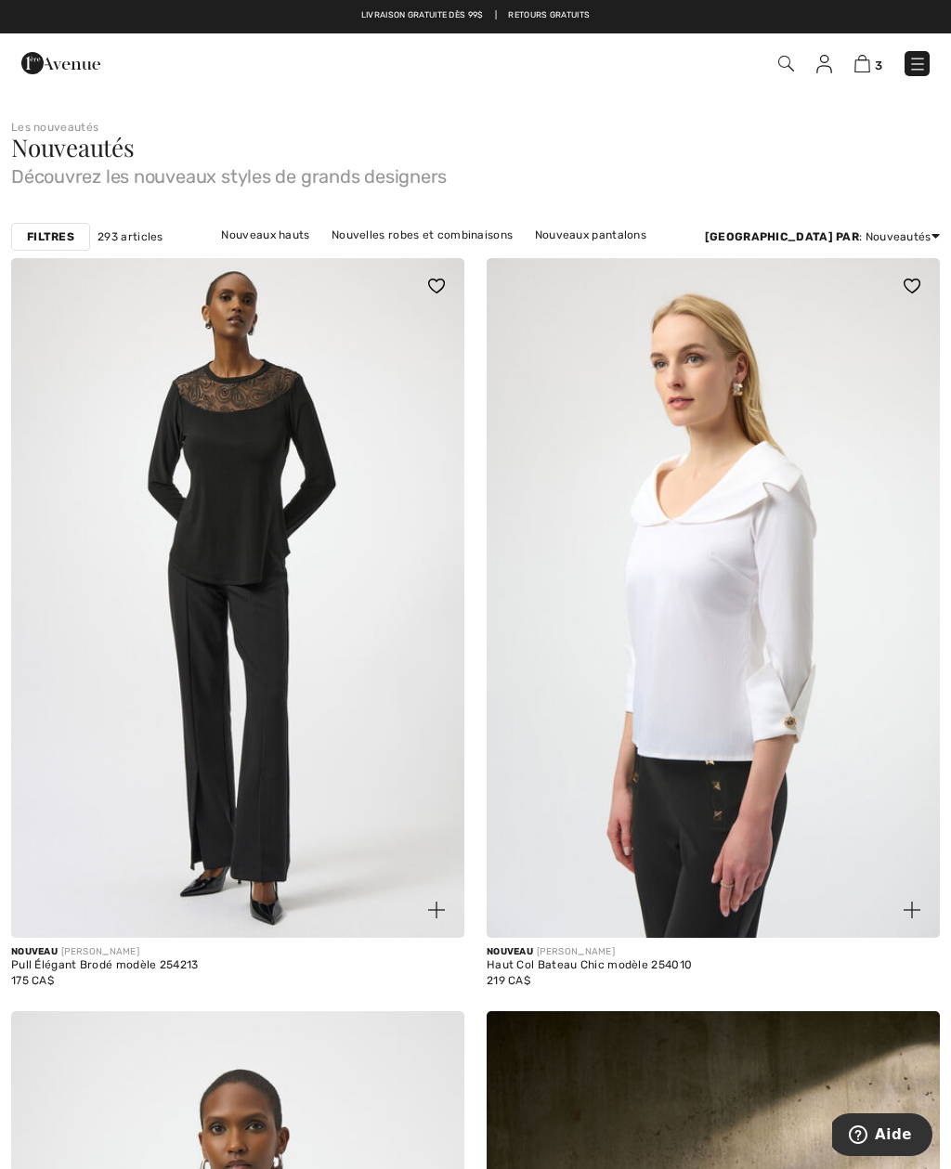
click at [917, 63] on img at bounding box center [917, 64] width 19 height 19
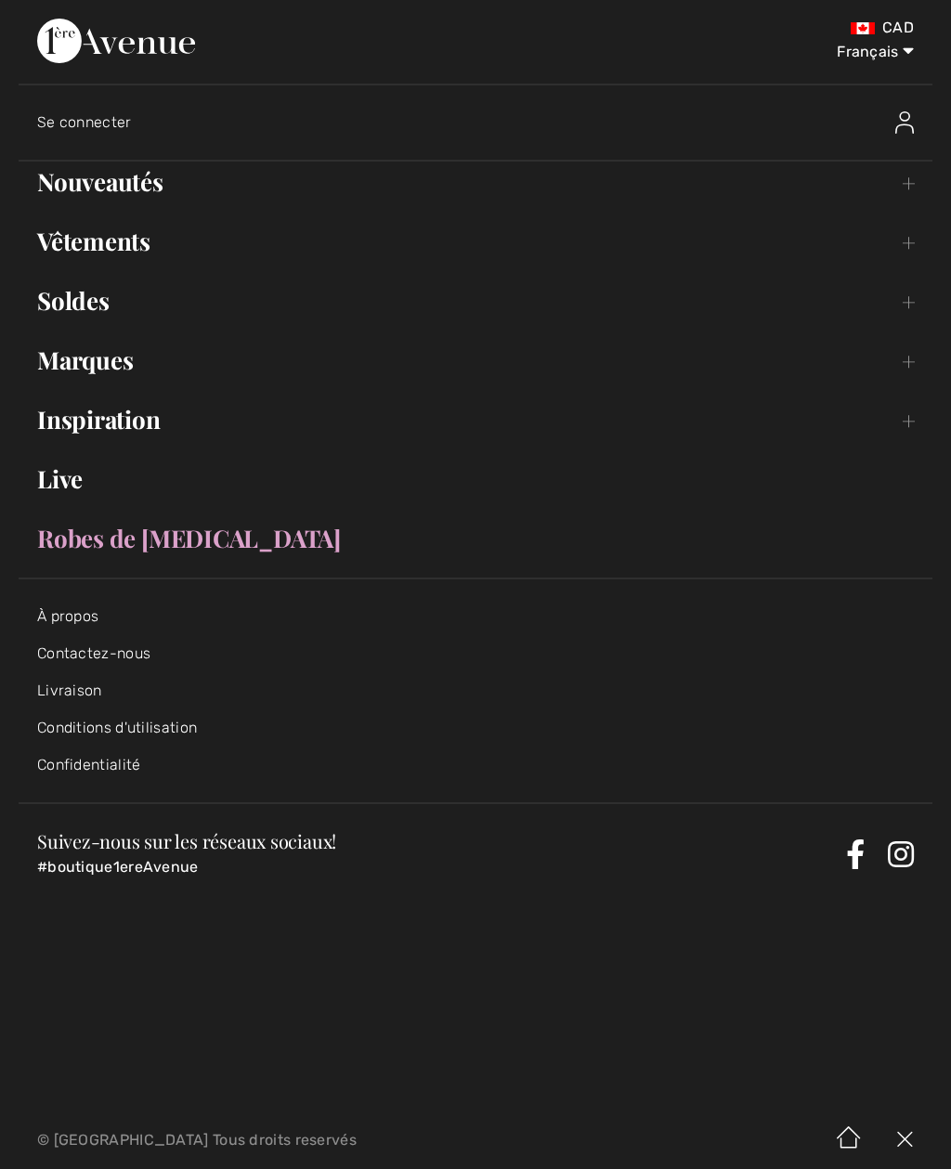
click at [117, 371] on link "Marques Open submenu" at bounding box center [475, 360] width 913 height 41
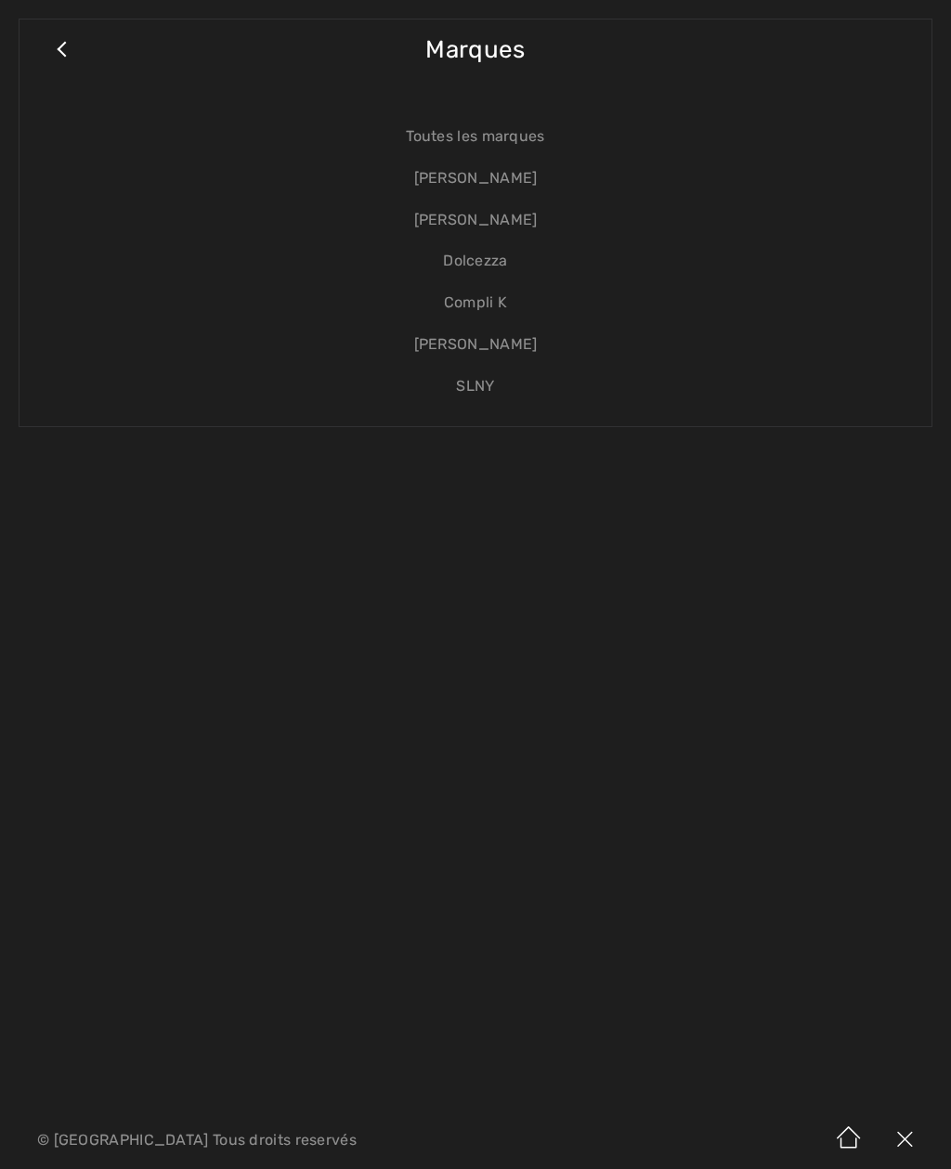
click at [497, 270] on link "Dolcezza" at bounding box center [475, 261] width 874 height 42
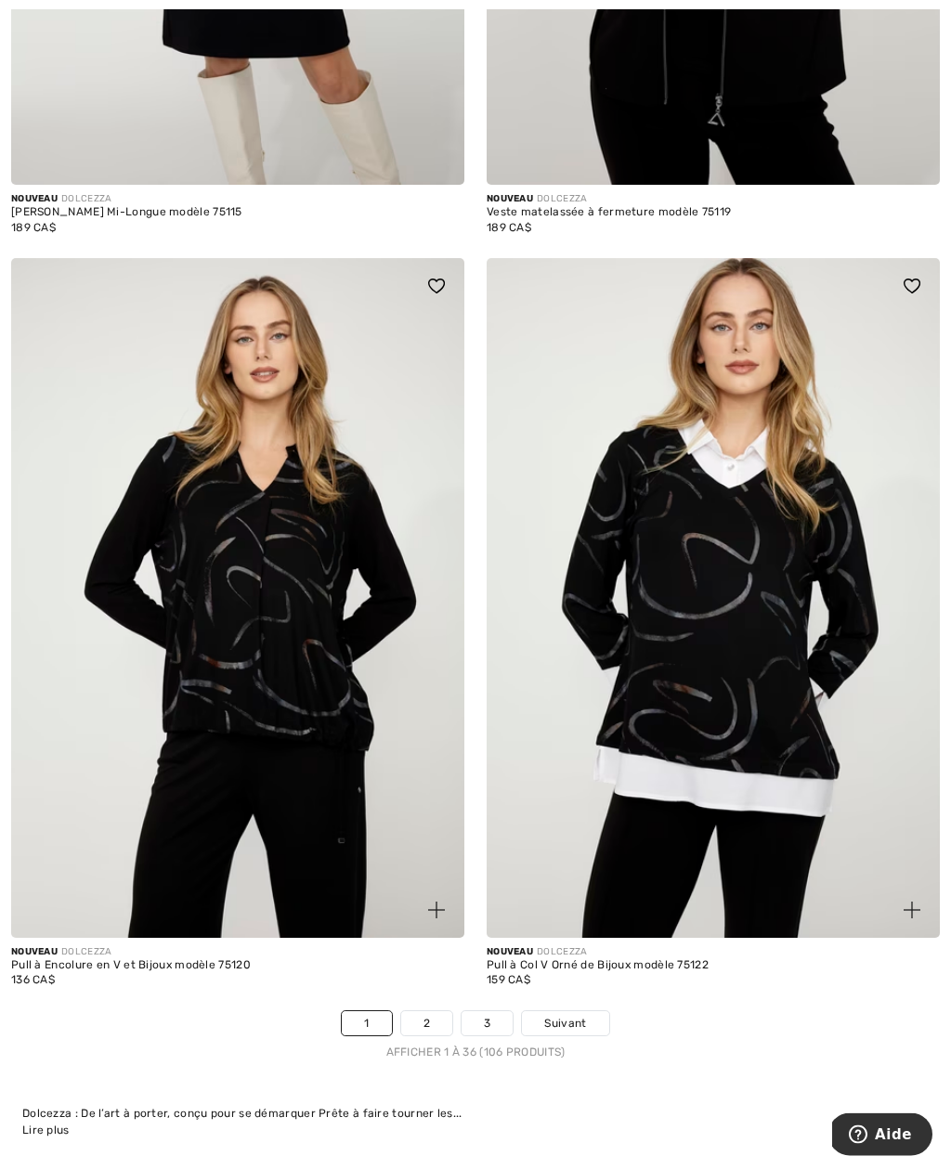
scroll to position [13584, 0]
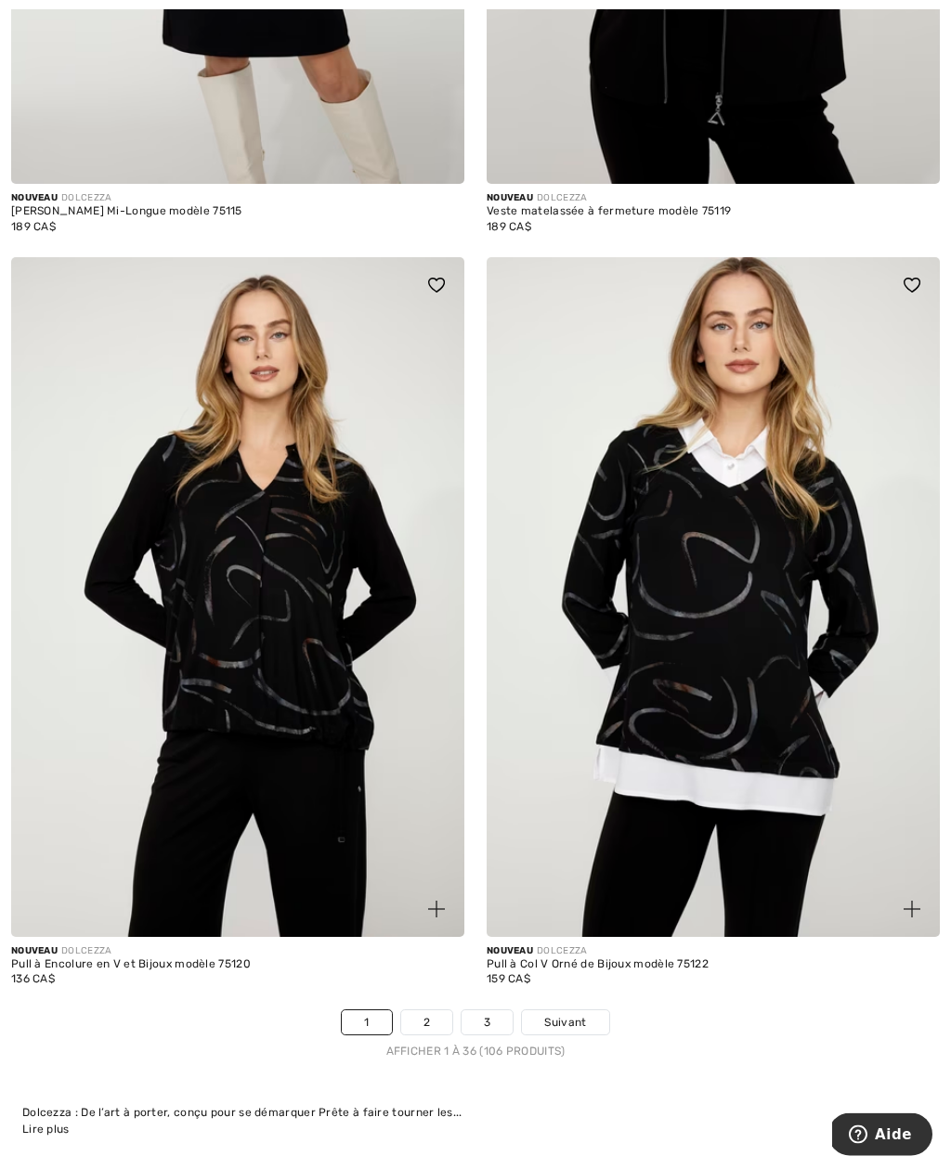
click at [429, 1014] on link "2" at bounding box center [426, 1023] width 51 height 24
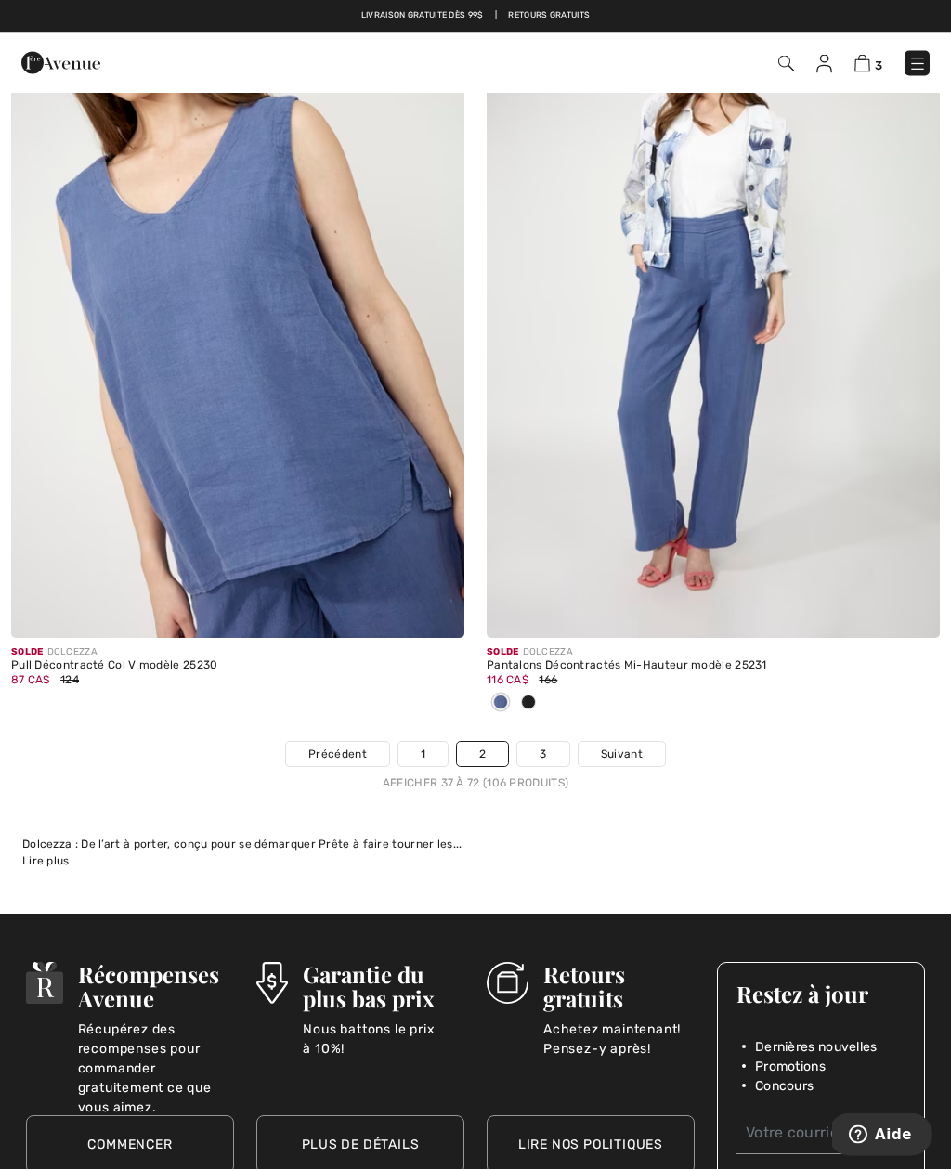
scroll to position [13821, 0]
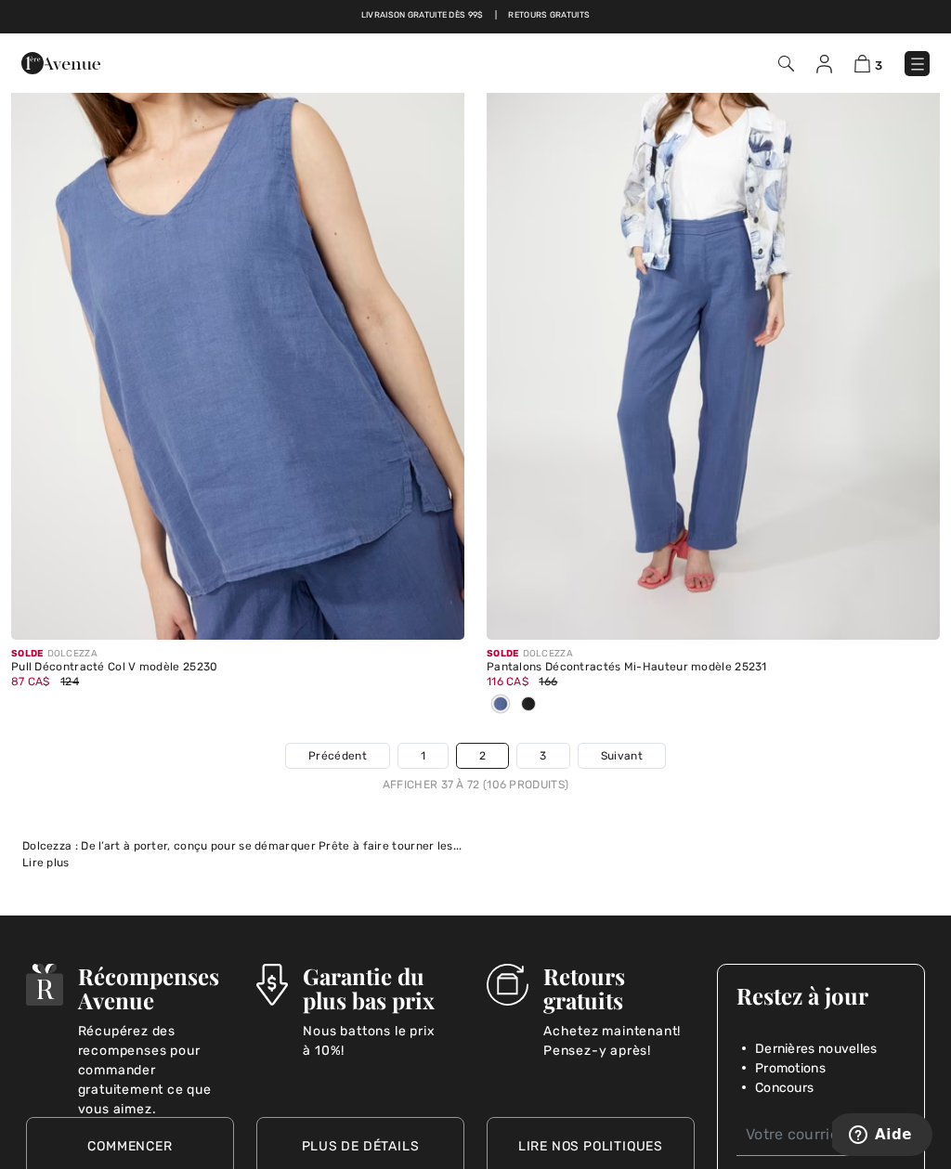
click at [868, 61] on img at bounding box center [862, 64] width 16 height 18
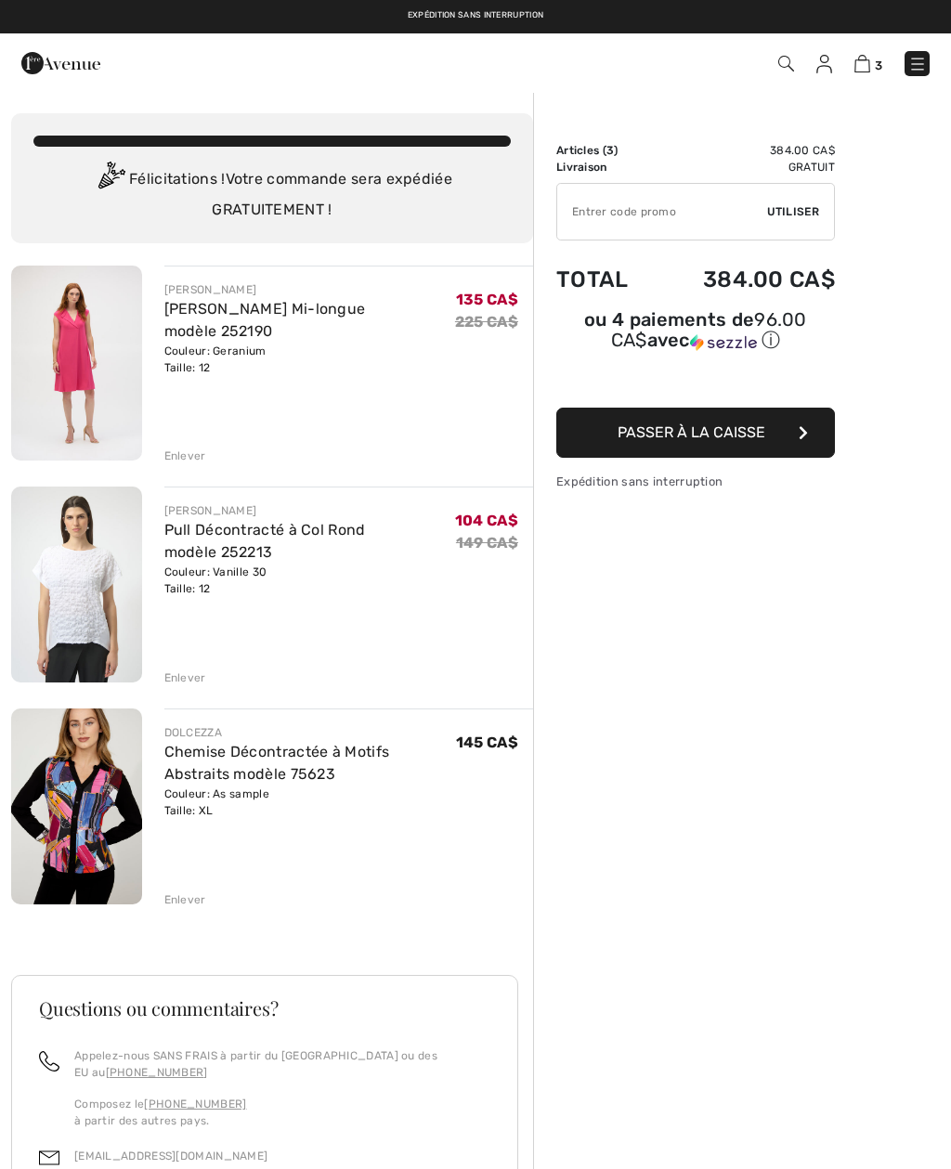
click at [581, 220] on input "TEXT" at bounding box center [662, 212] width 210 height 56
type input "NEW15"
click at [796, 215] on span "Utiliser" at bounding box center [793, 211] width 52 height 17
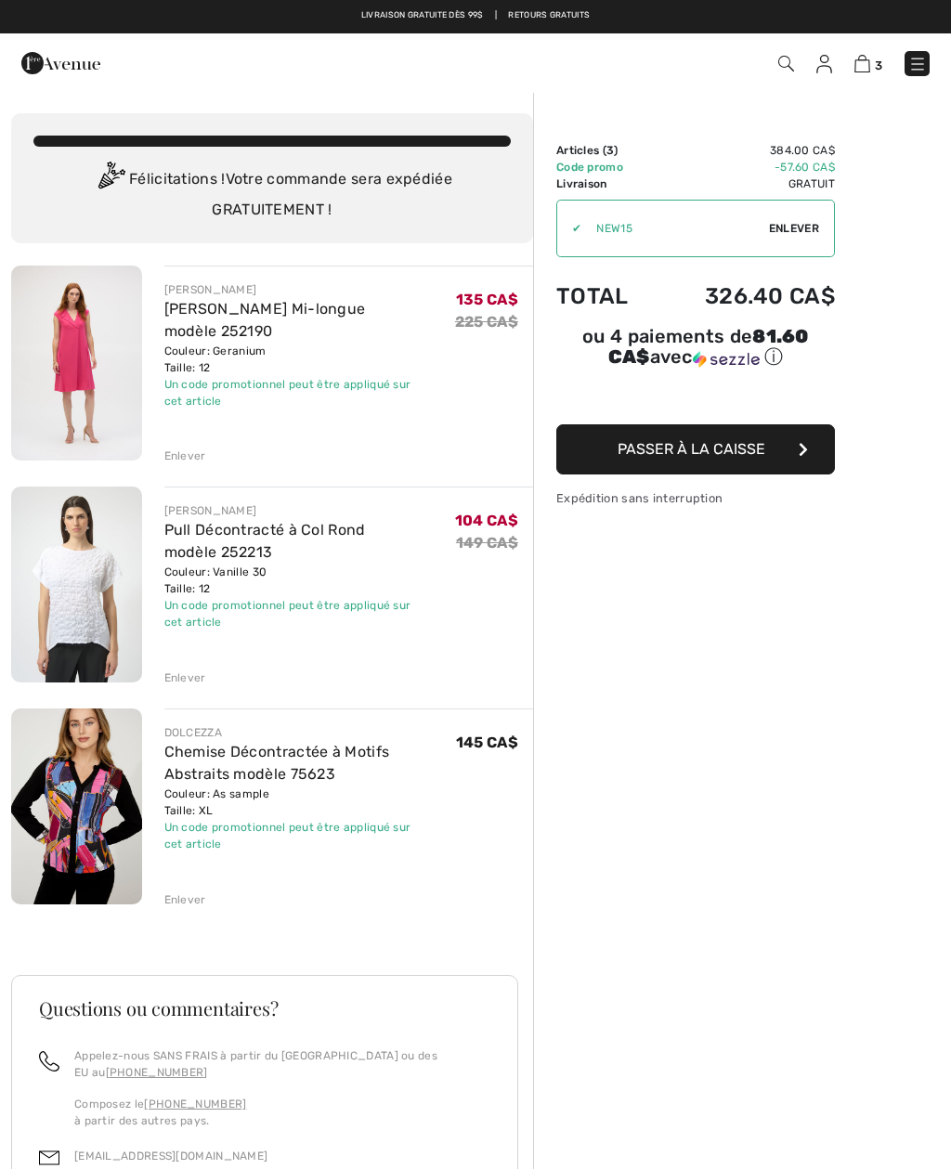
click at [807, 233] on span "Enlever" at bounding box center [794, 228] width 50 height 17
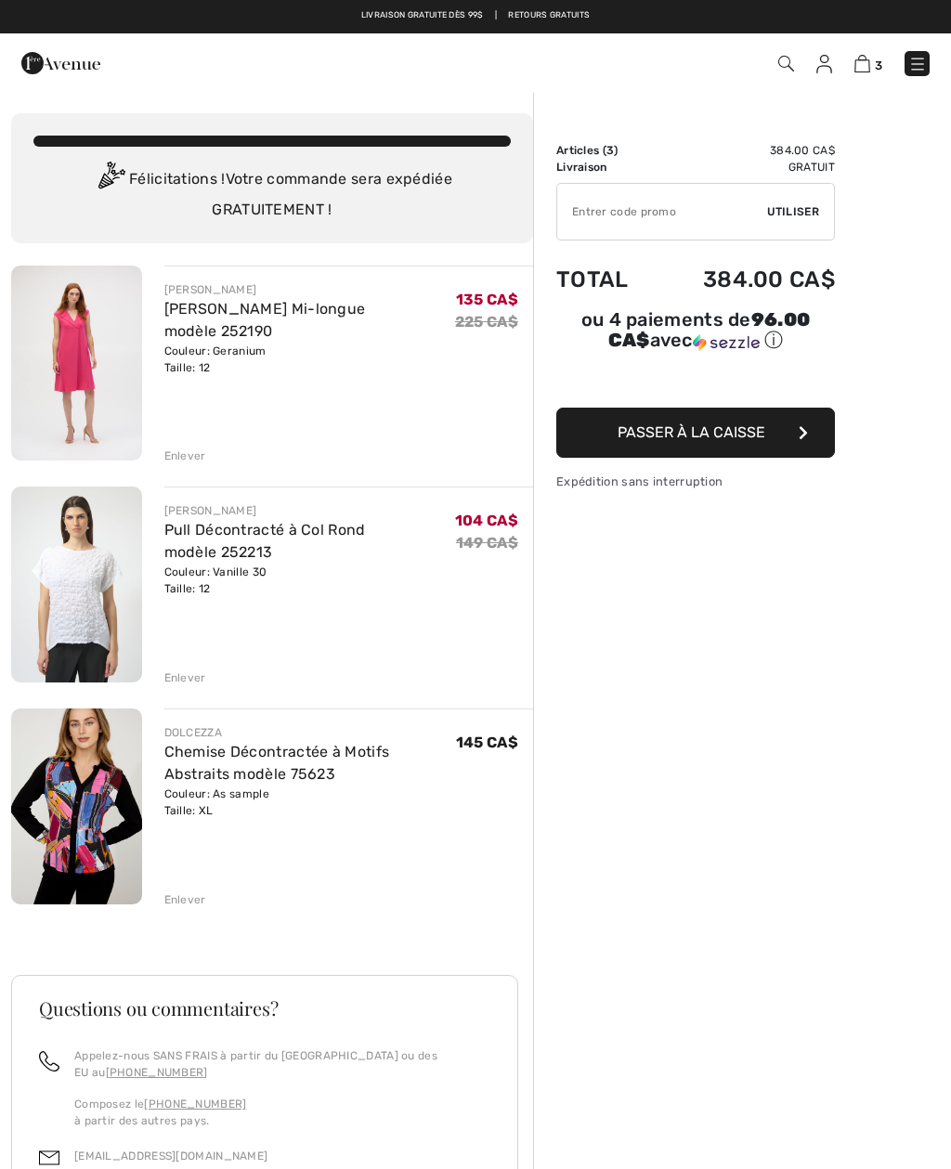
click at [588, 211] on input "TEXT" at bounding box center [662, 212] width 210 height 56
click at [796, 214] on span "Utiliser" at bounding box center [793, 211] width 52 height 17
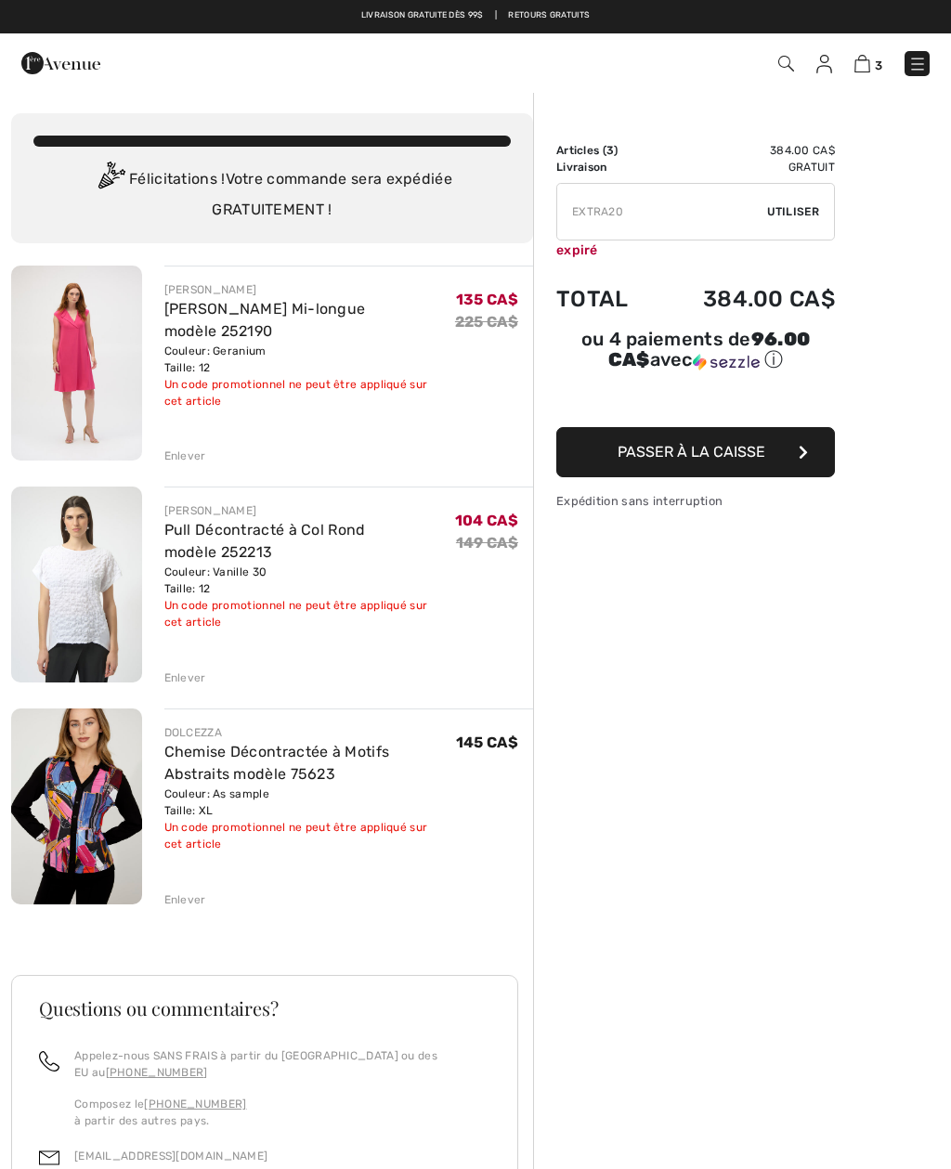
click at [635, 206] on input "TEXT" at bounding box center [662, 212] width 210 height 56
type input "E"
type input "NEW15"
click at [806, 224] on div "✔ Utiliser Enlever" at bounding box center [695, 212] width 278 height 58
click at [809, 206] on span "Utiliser" at bounding box center [793, 211] width 52 height 17
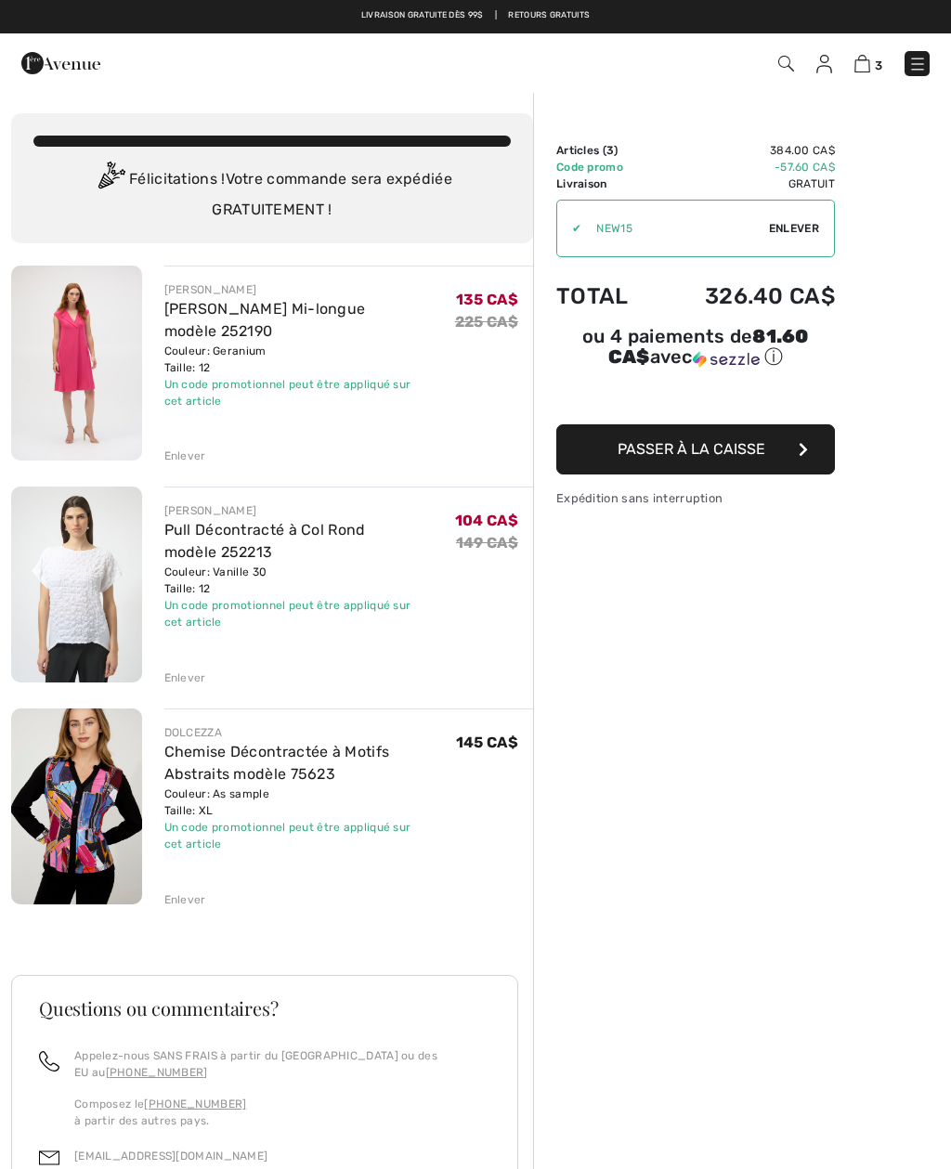
click at [188, 456] on div "Enlever" at bounding box center [185, 455] width 42 height 17
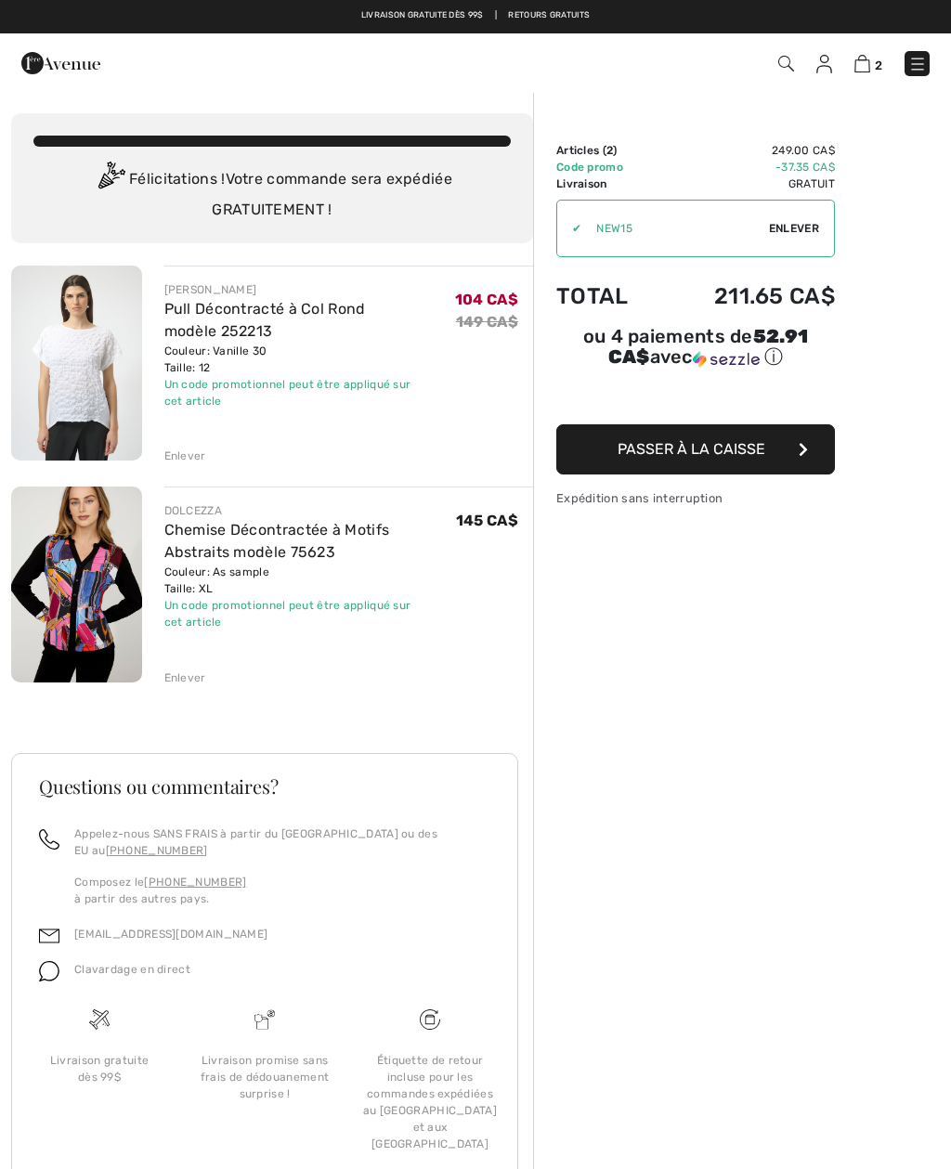
click at [85, 382] on img at bounding box center [76, 362] width 131 height 195
click at [105, 382] on img at bounding box center [76, 362] width 131 height 195
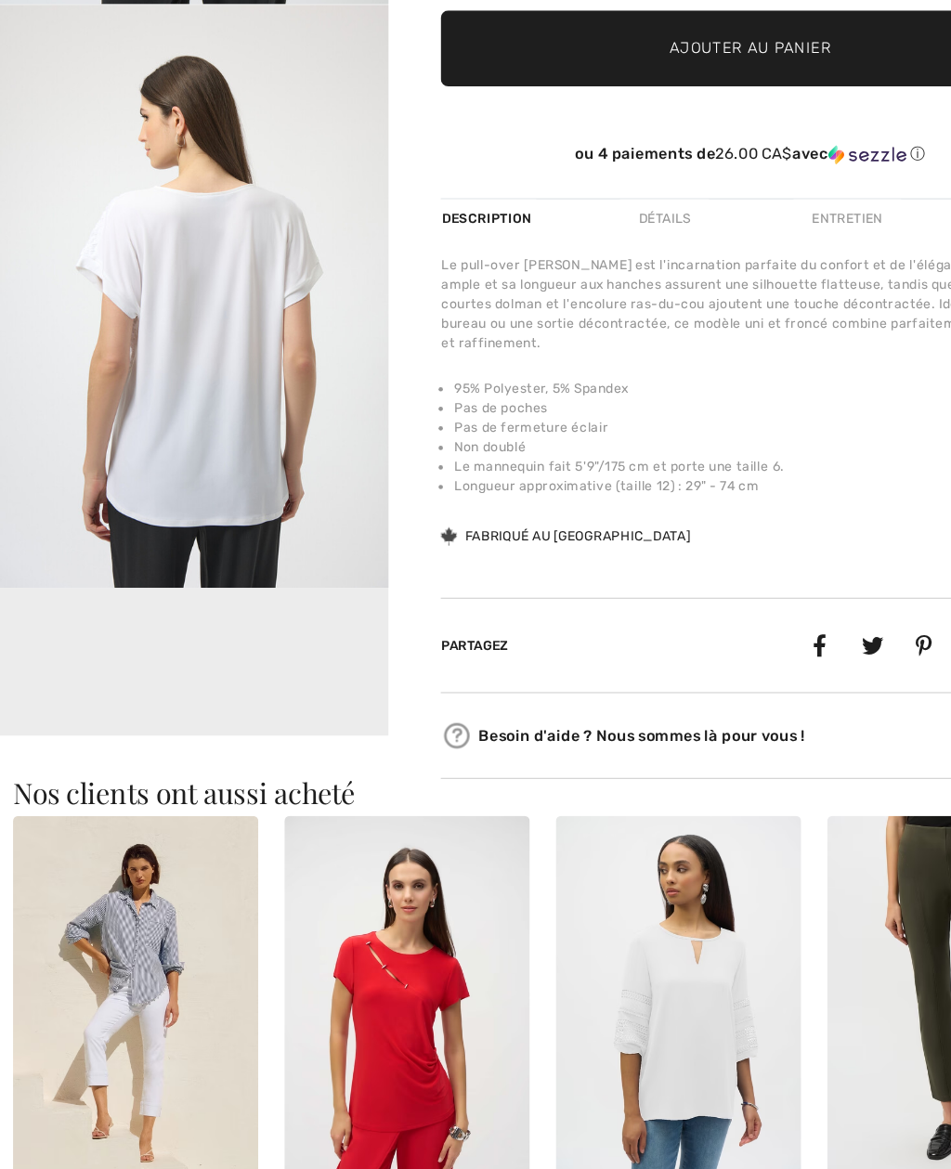
scroll to position [468, 0]
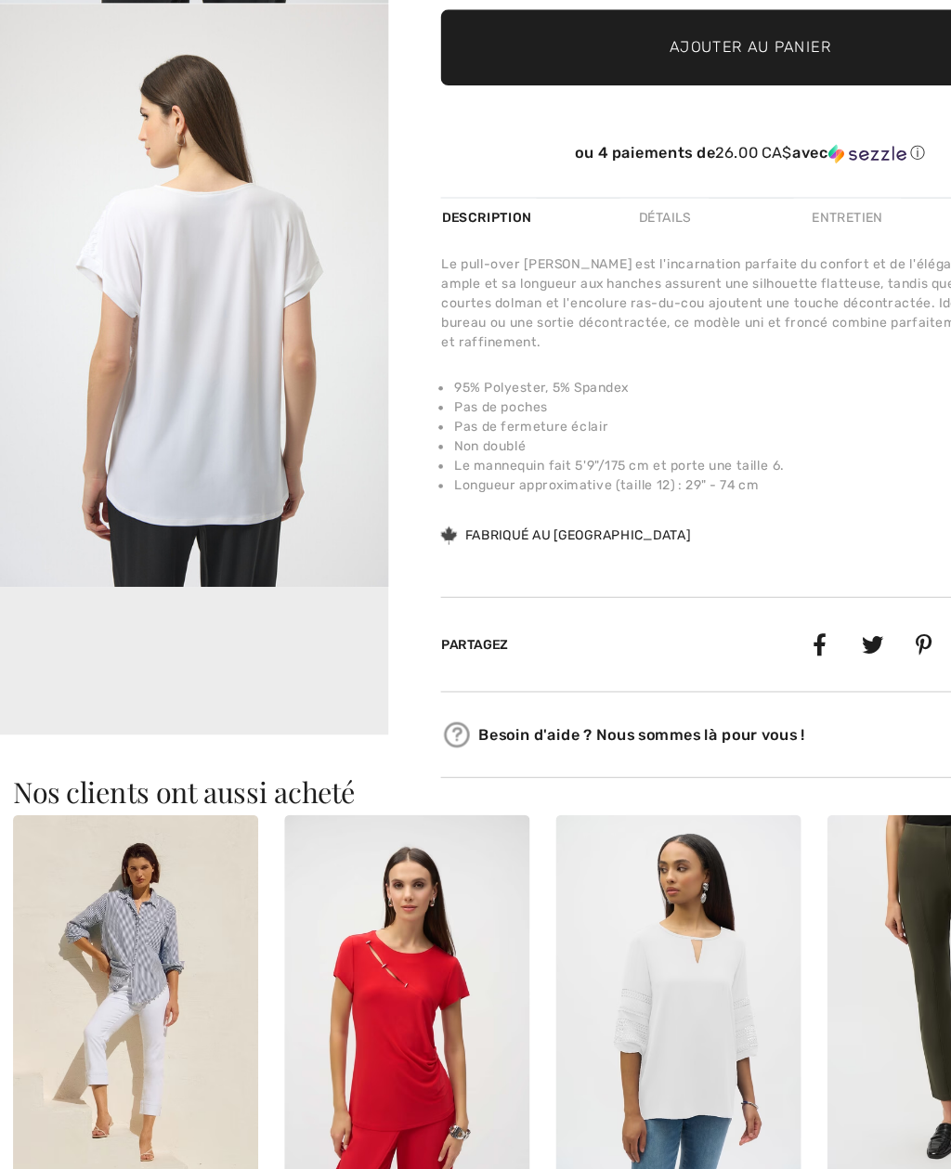
click at [285, 621] on video "Your browser does not support the video tag." at bounding box center [166, 704] width 332 height 166
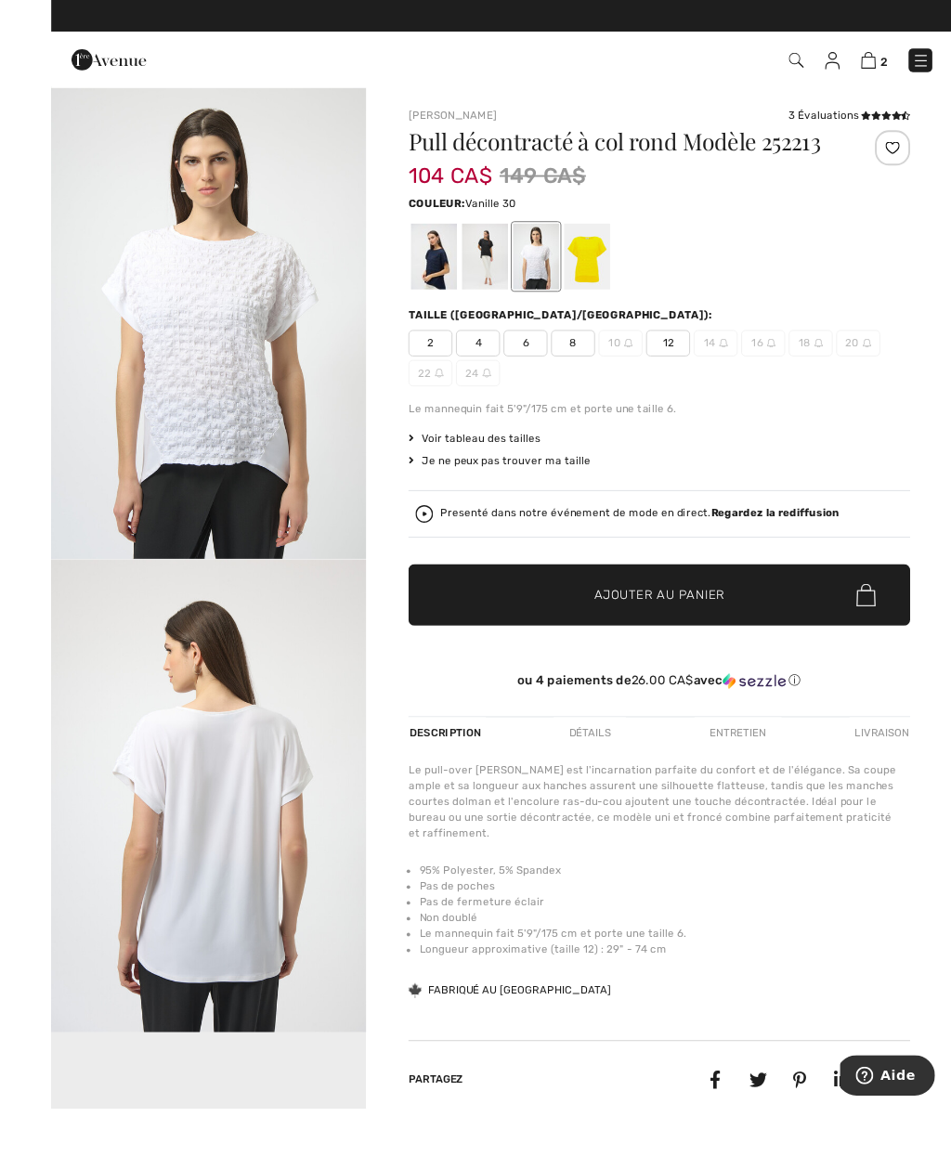
scroll to position [0, 0]
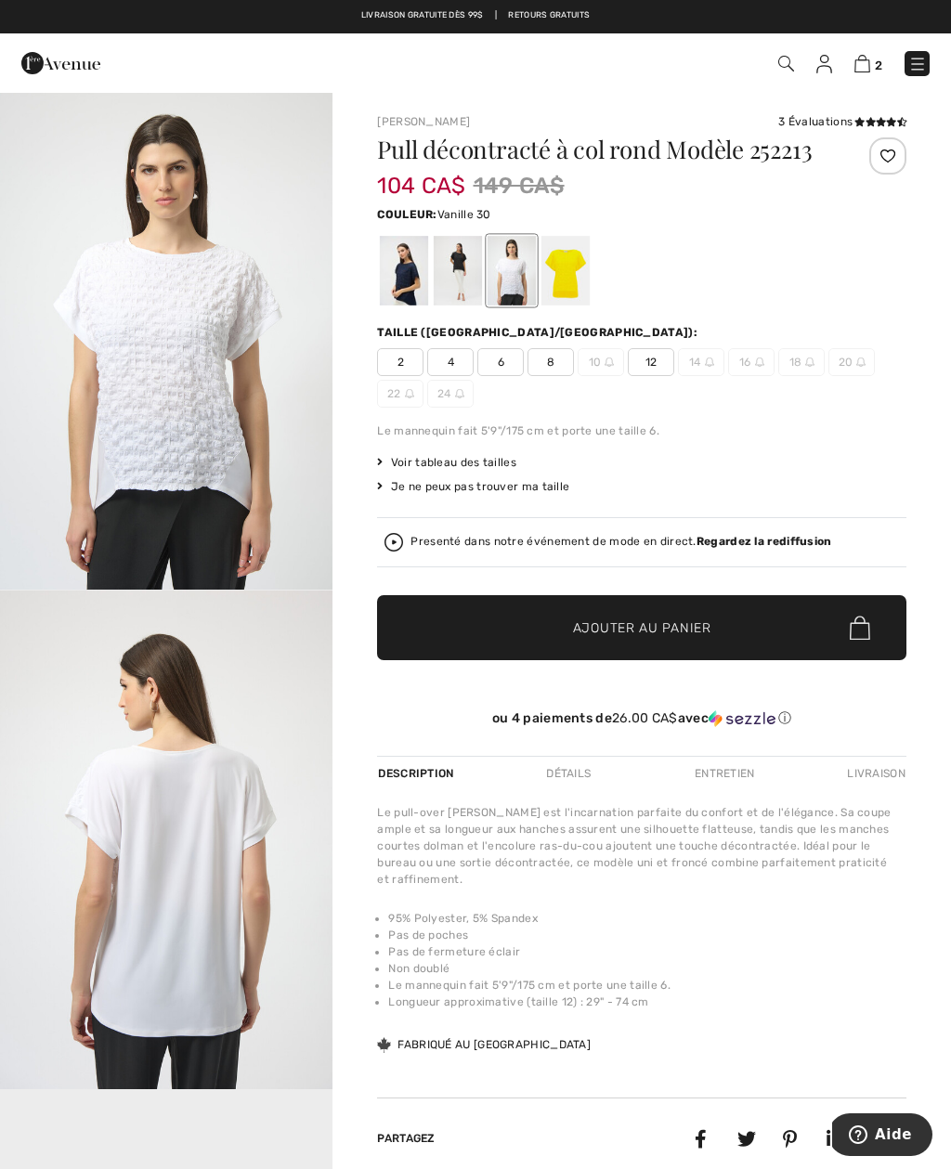
click at [870, 64] on img at bounding box center [862, 64] width 16 height 18
